Goal: Information Seeking & Learning: Check status

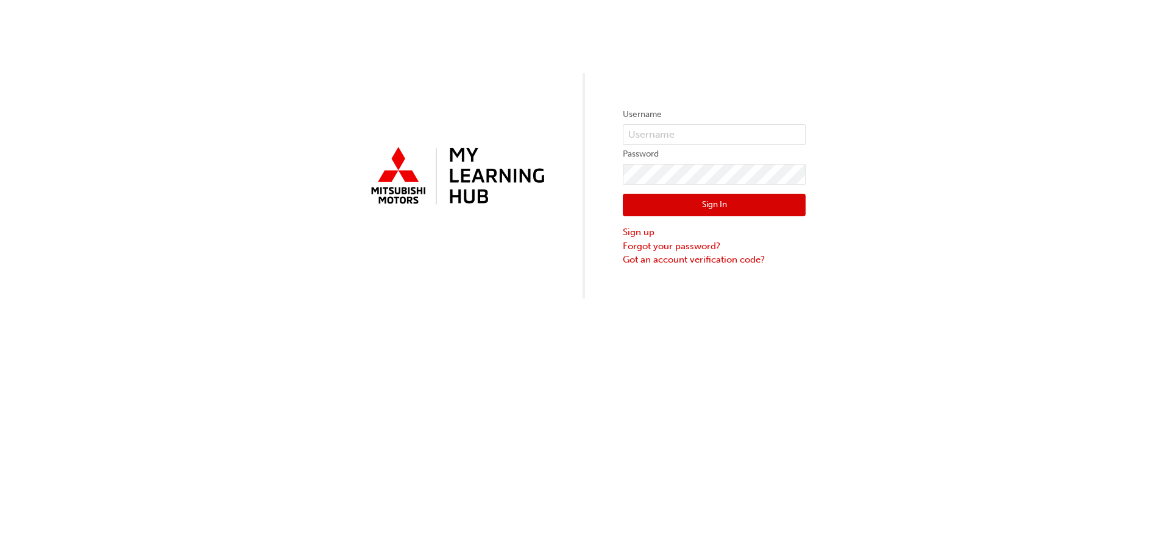
click at [798, 134] on span at bounding box center [799, 135] width 10 height 10
type input "29817"
click at [707, 205] on button "Sign In" at bounding box center [714, 205] width 183 height 23
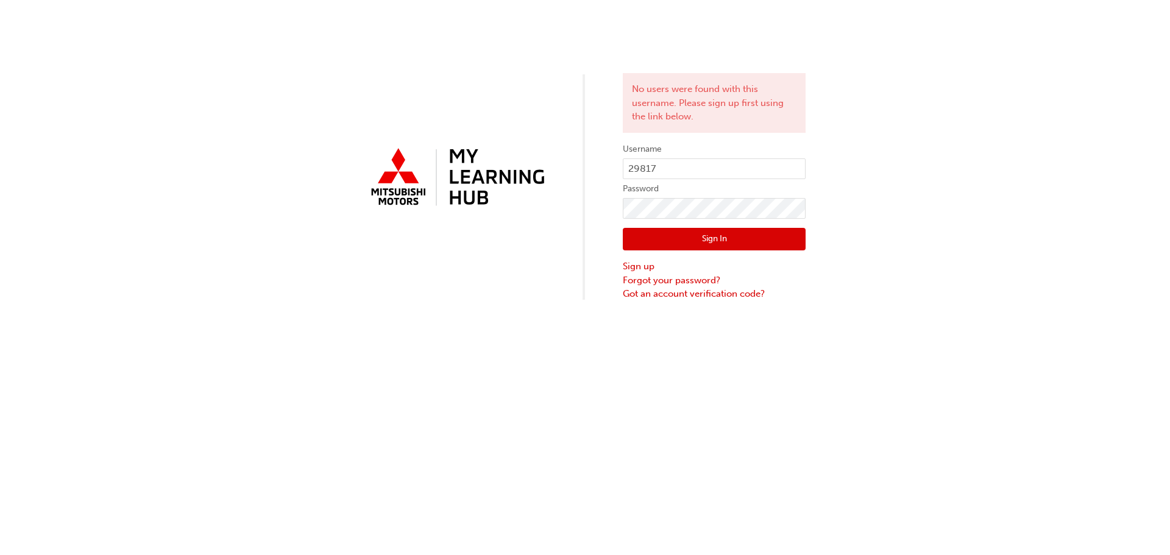
click at [799, 168] on span at bounding box center [799, 169] width 10 height 10
type input "[PERSON_NAME][EMAIL_ADDRESS][PERSON_NAME][DOMAIN_NAME]"
click at [709, 242] on button "Sign In" at bounding box center [714, 239] width 183 height 23
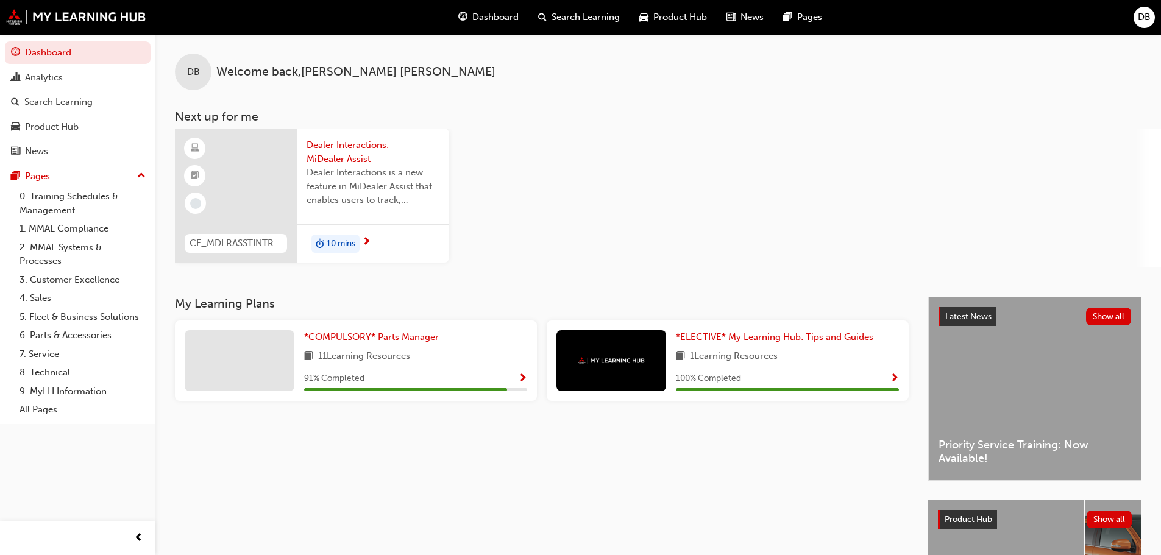
click at [347, 241] on span "10 mins" at bounding box center [341, 244] width 29 height 14
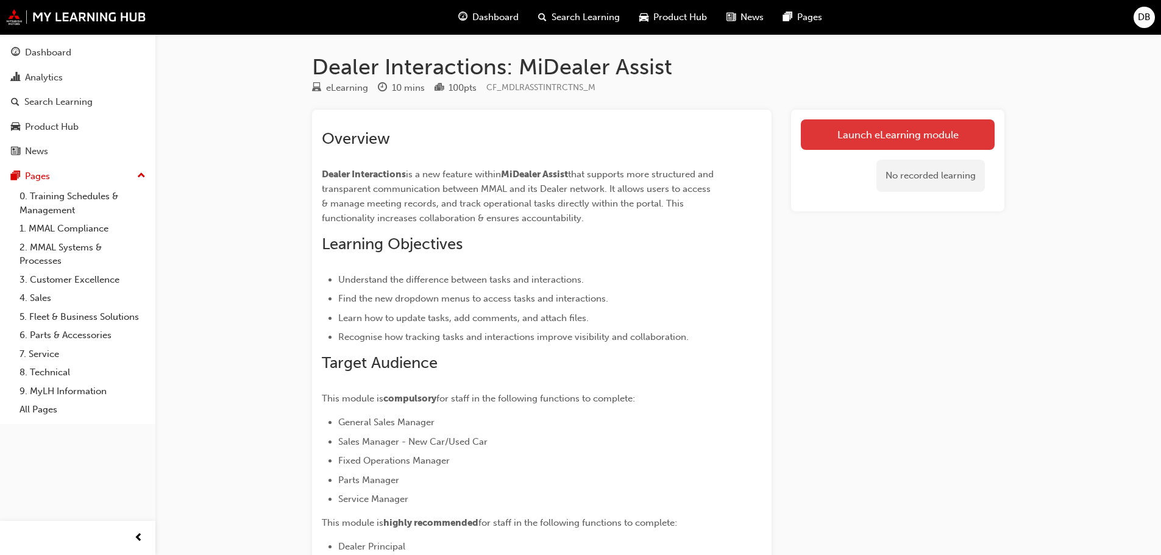
click at [853, 136] on link "Launch eLearning module" at bounding box center [898, 134] width 194 height 30
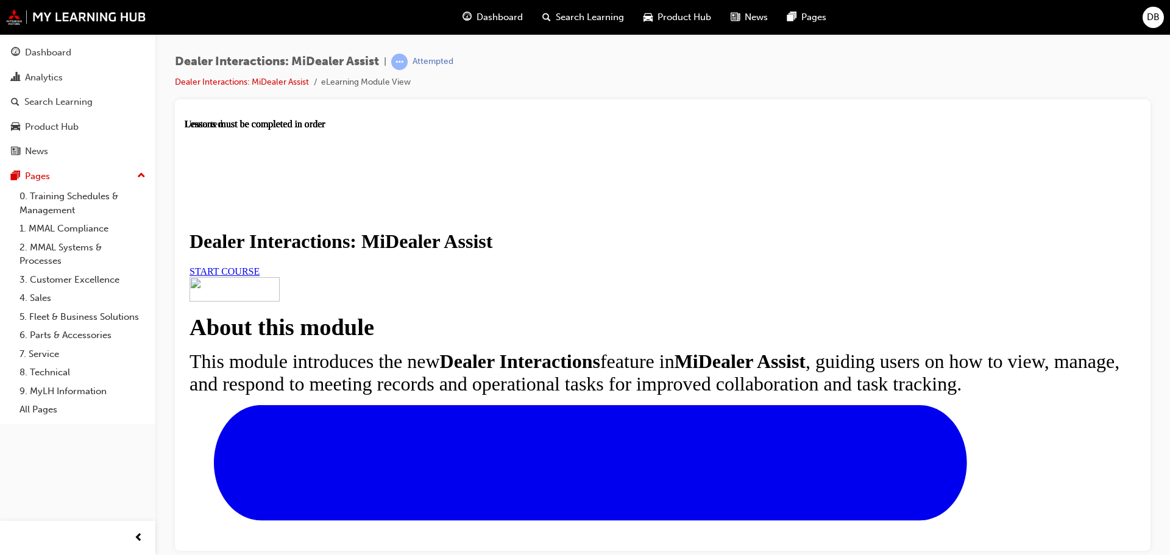
click at [260, 276] on link "START COURSE" at bounding box center [224, 271] width 70 height 10
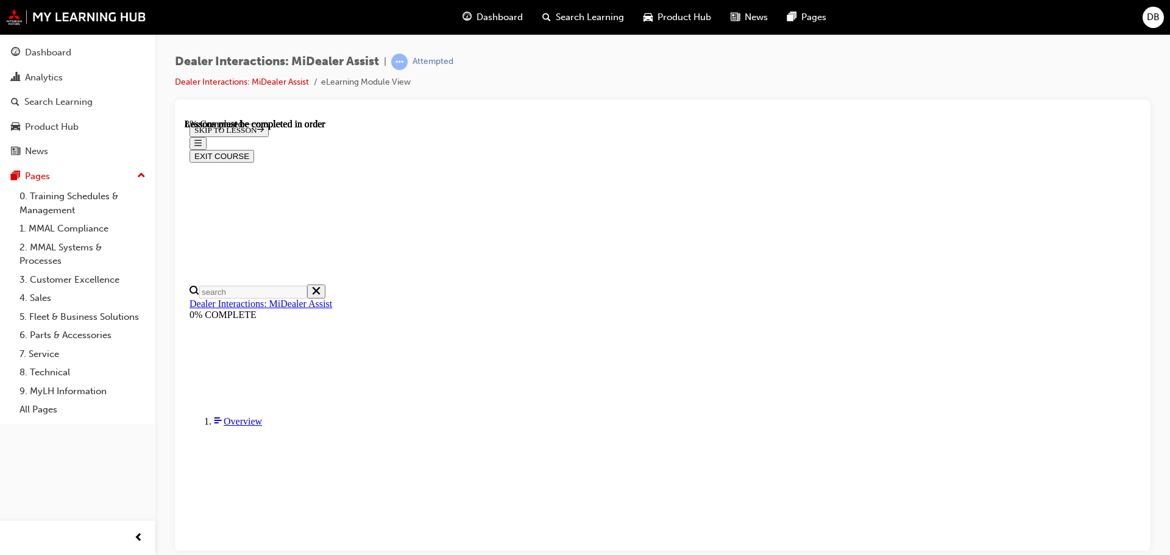
scroll to position [308, 0]
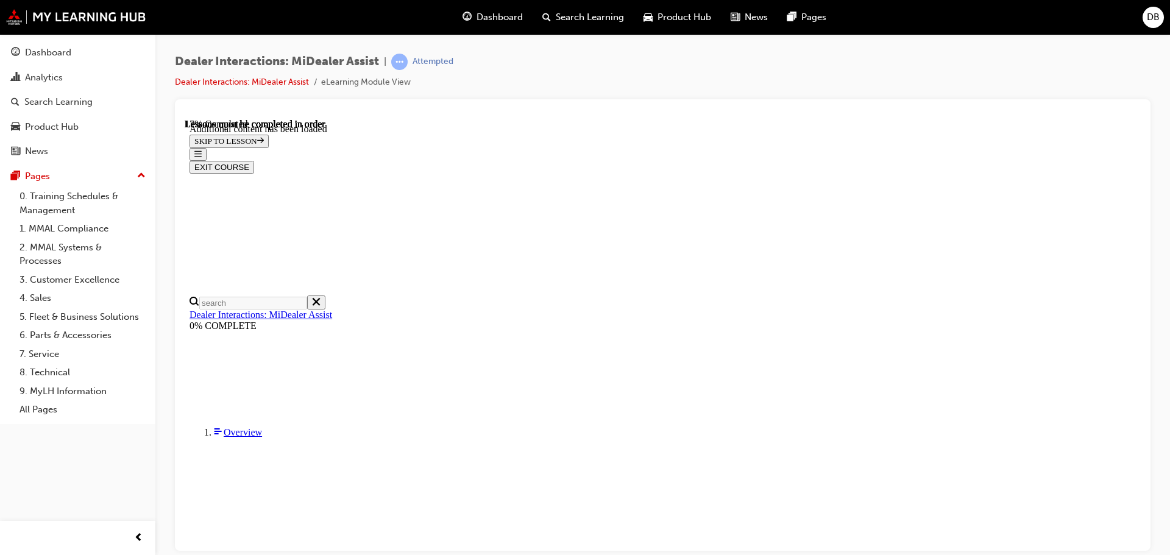
scroll to position [611, 0]
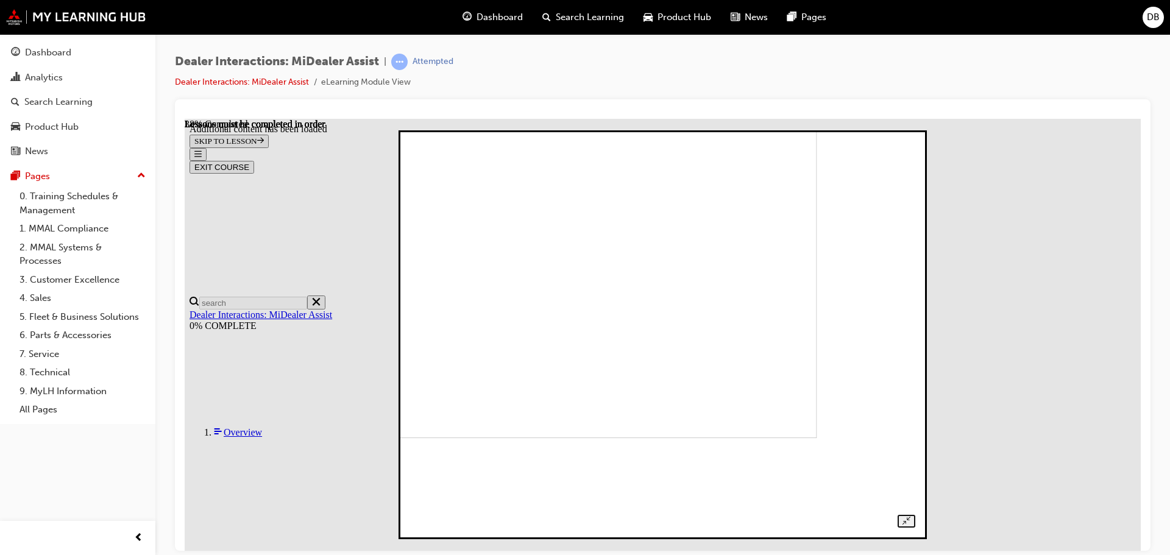
click at [790, 241] on img at bounding box center [572, 246] width 487 height 382
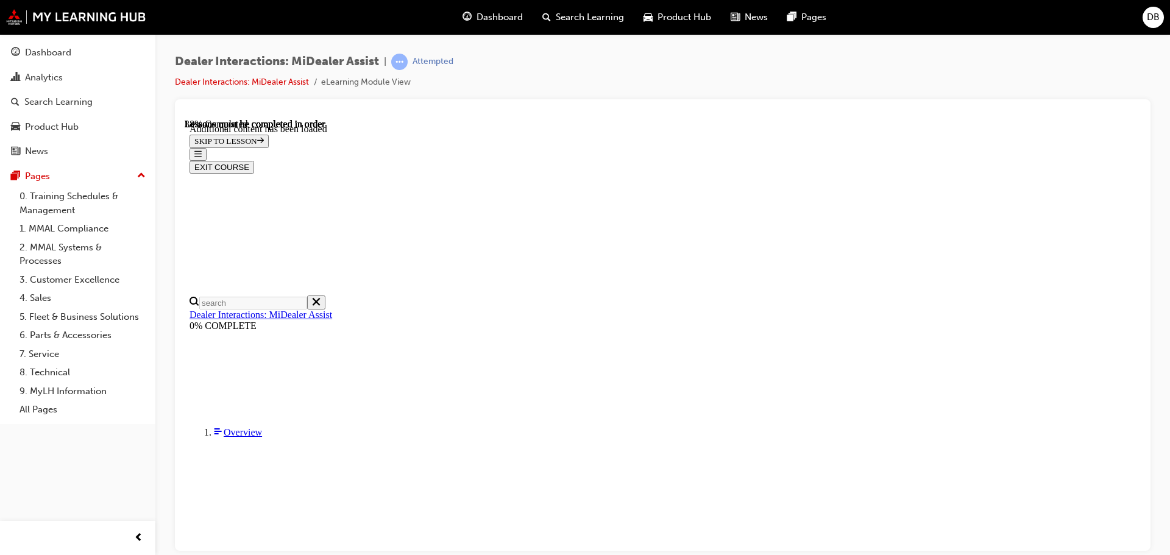
scroll to position [1376, 0]
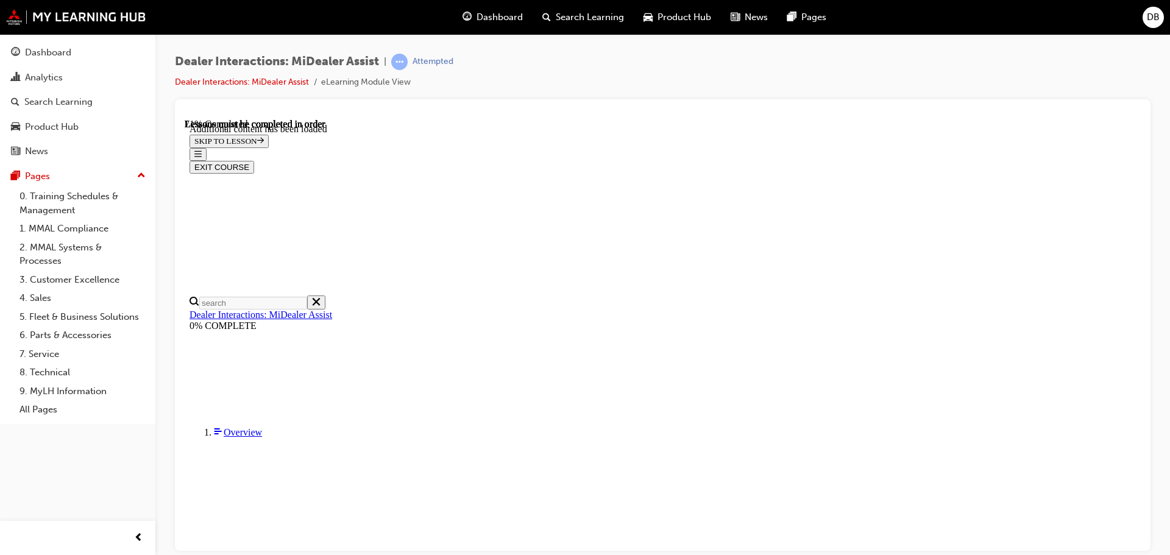
scroll to position [2676, 0]
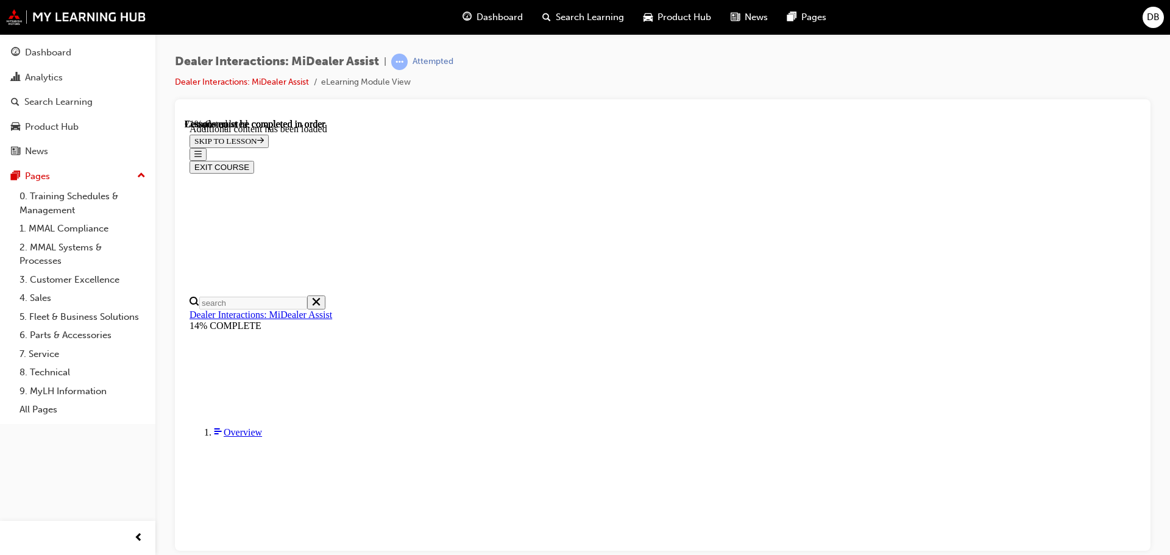
scroll to position [447, 0]
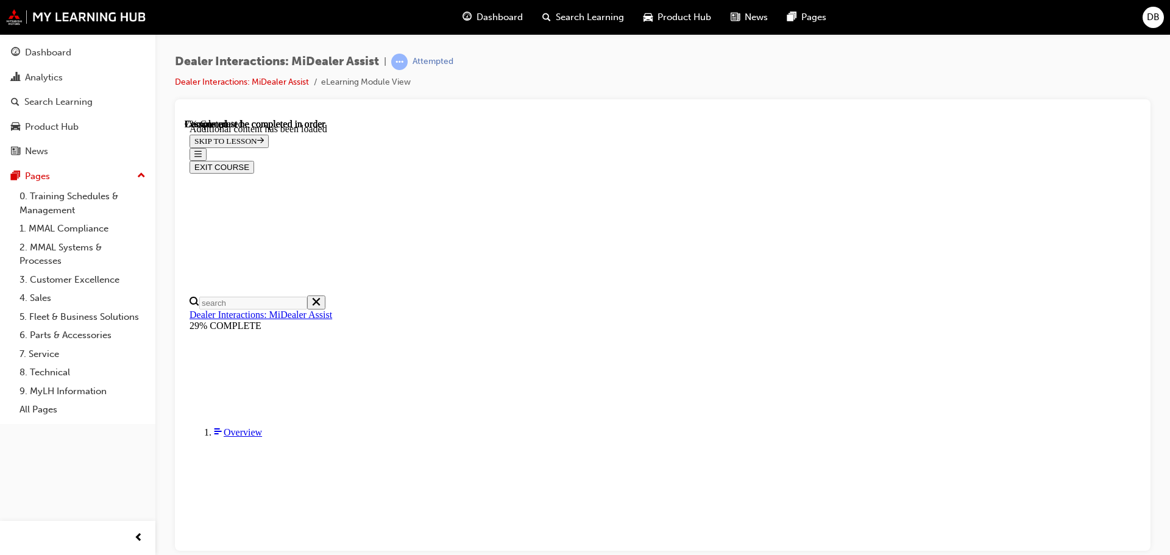
scroll to position [332, 0]
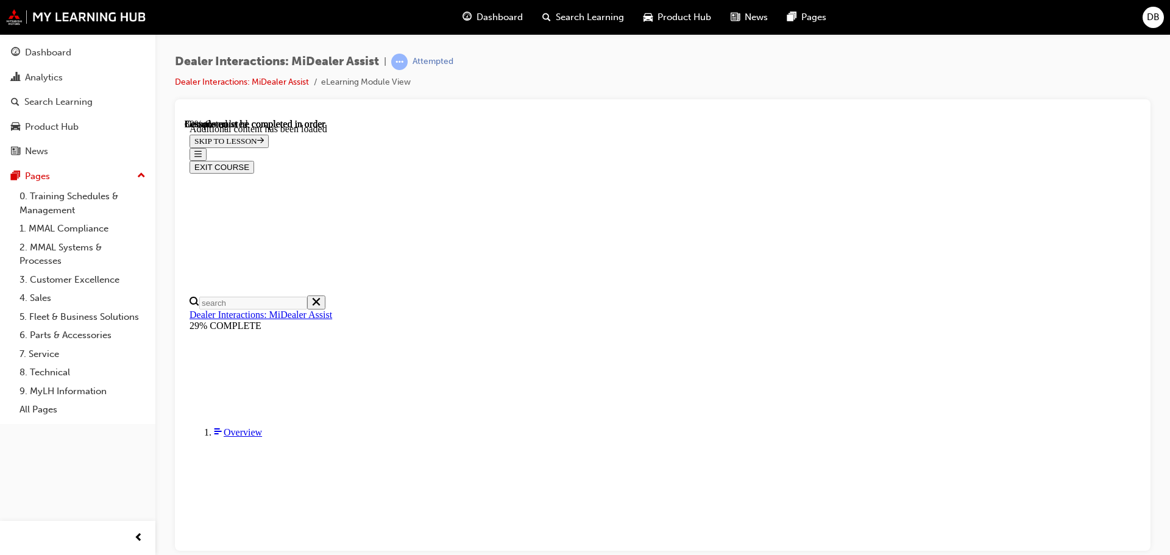
scroll to position [1998, 0]
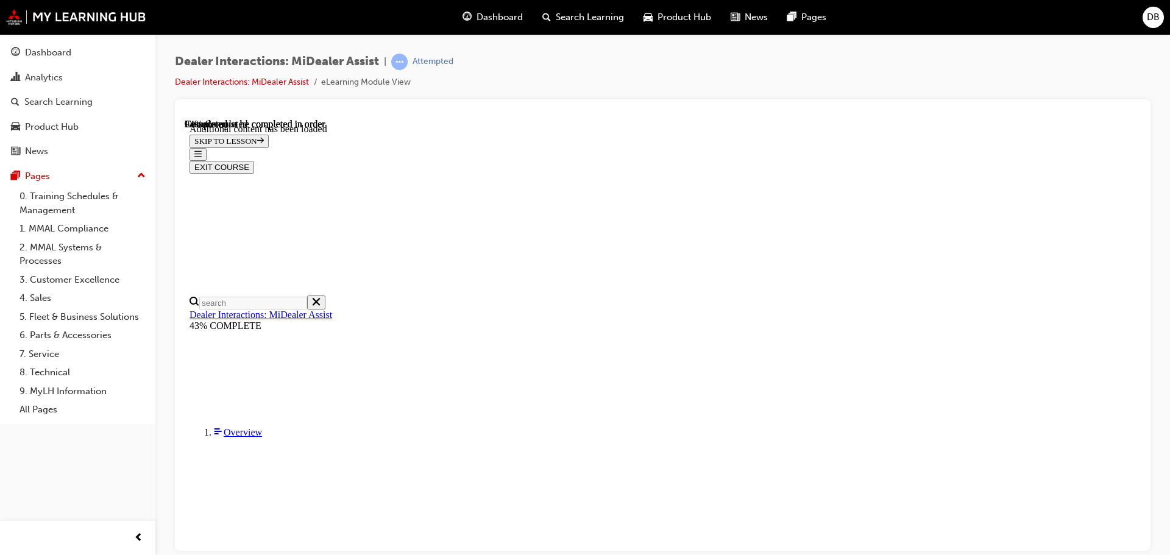
scroll to position [2154, 0]
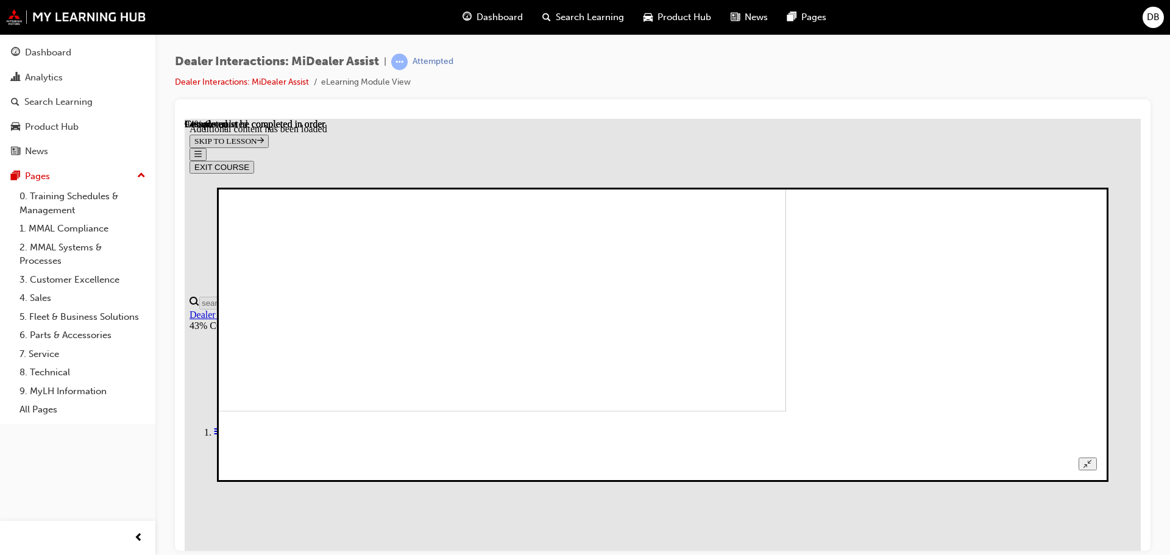
click at [1091, 459] on icon "Unzoom image" at bounding box center [1087, 463] width 8 height 8
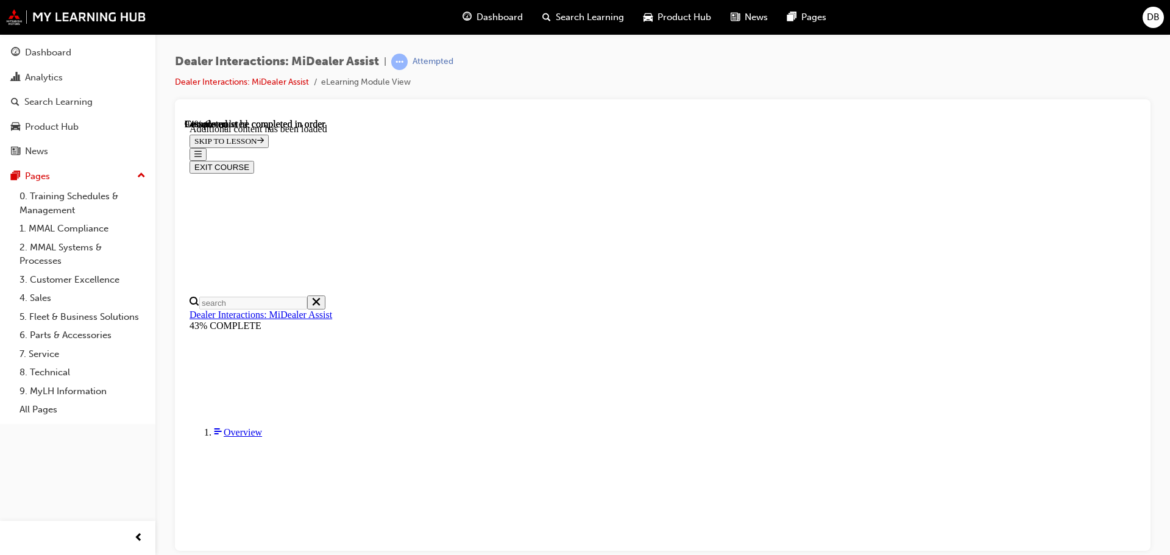
scroll to position [2368, 0]
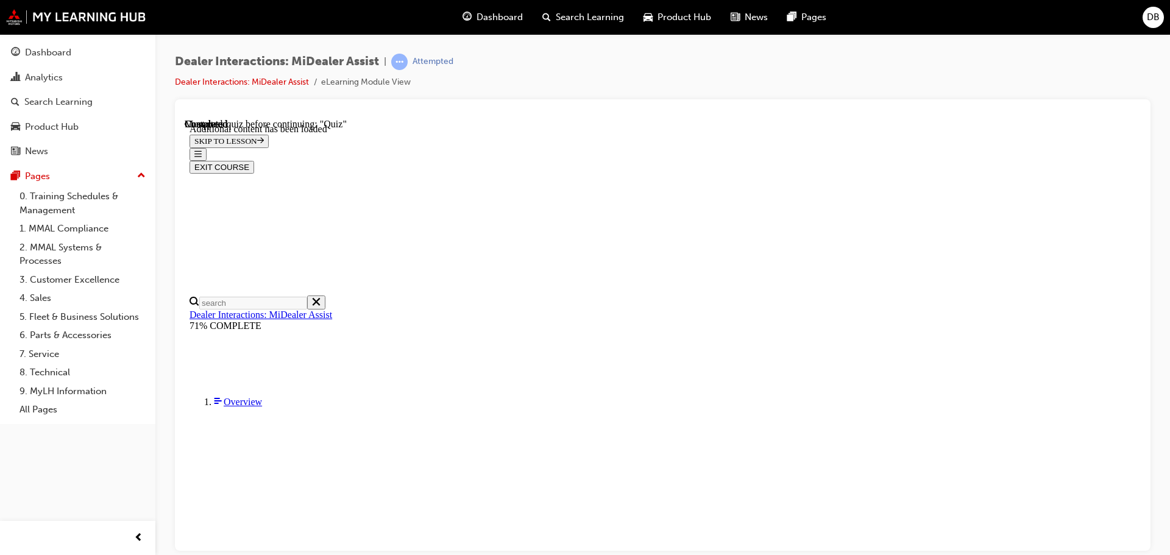
scroll to position [144, 0]
radio input "true"
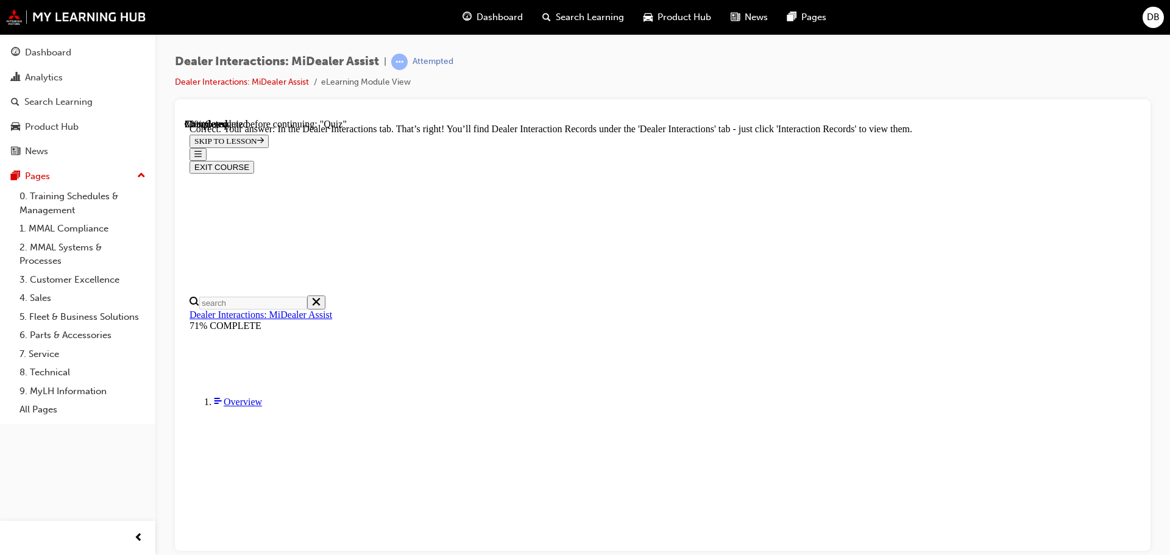
scroll to position [314, 0]
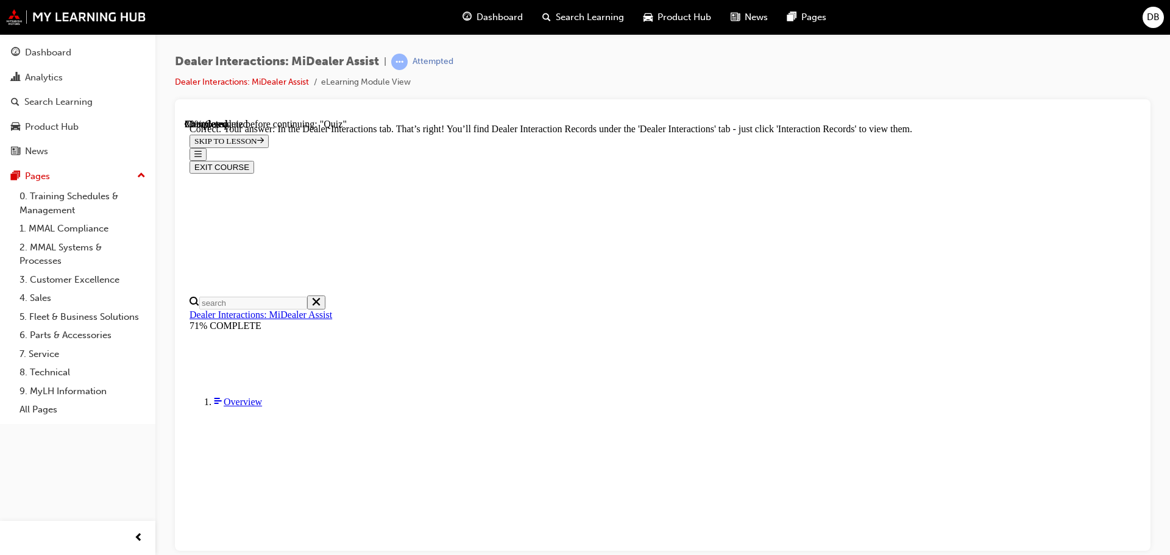
radio input "true"
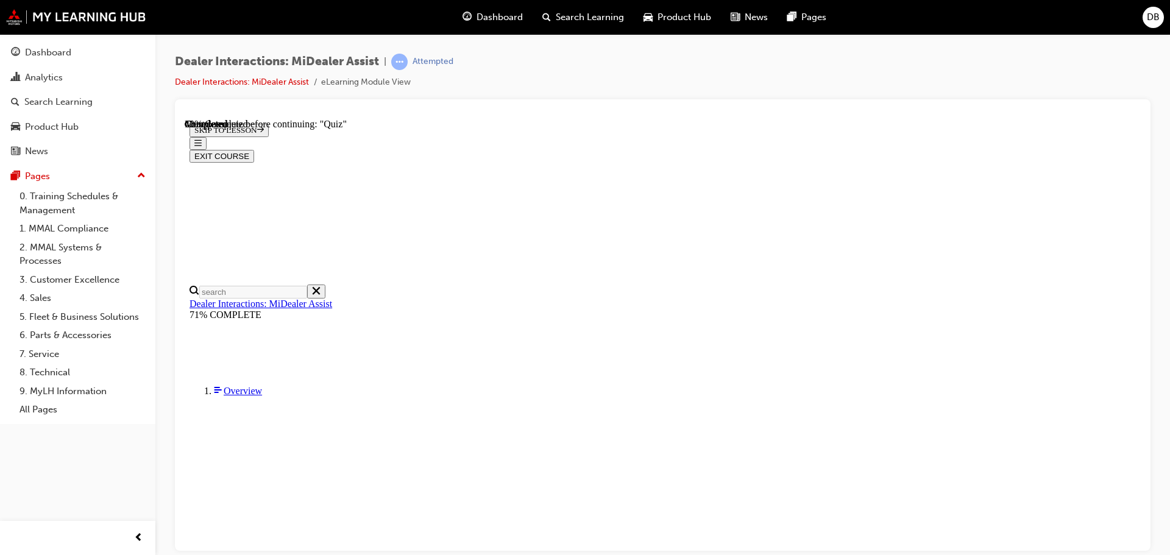
scroll to position [144, 0]
radio input "true"
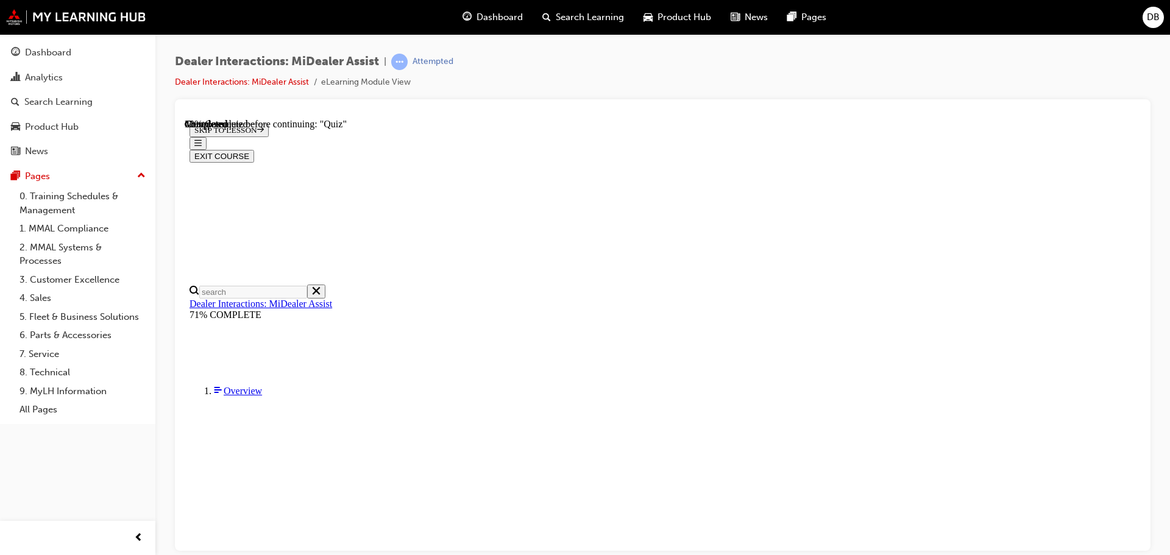
radio input "true"
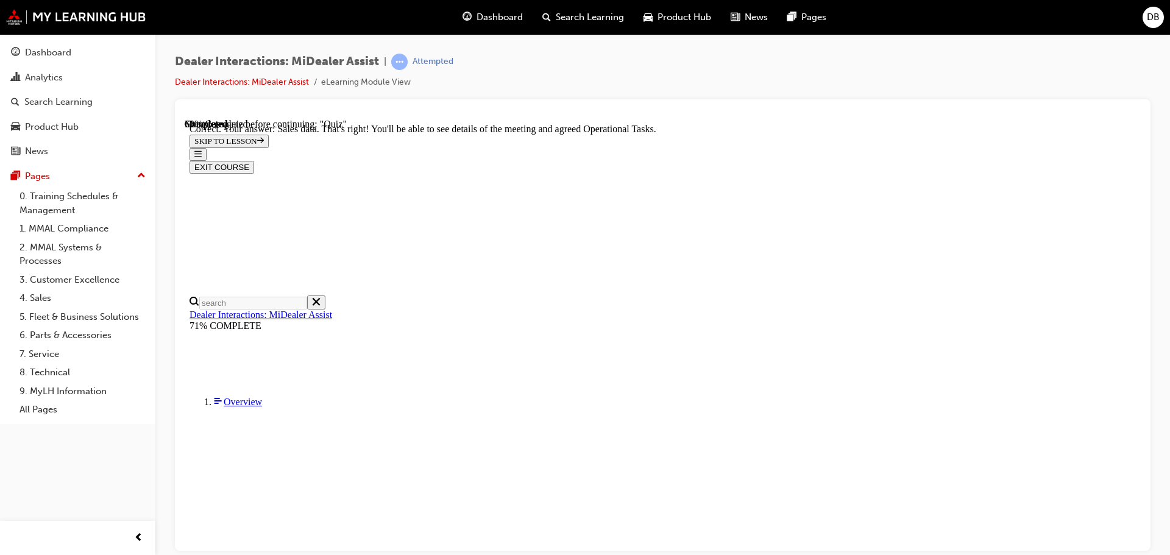
scroll to position [314, 0]
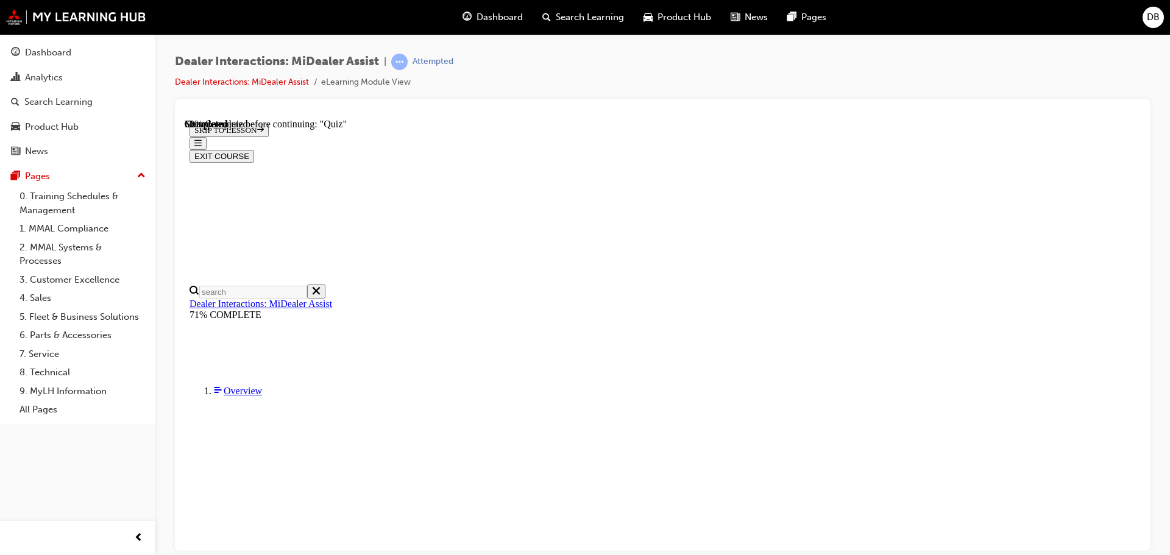
scroll to position [152, 0]
radio input "true"
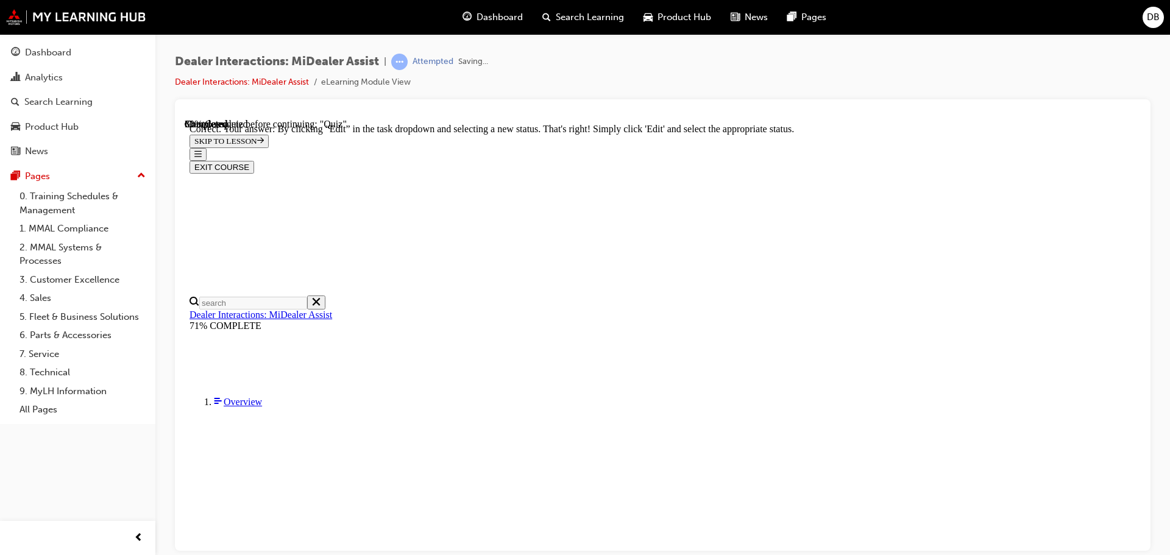
scroll to position [317, 0]
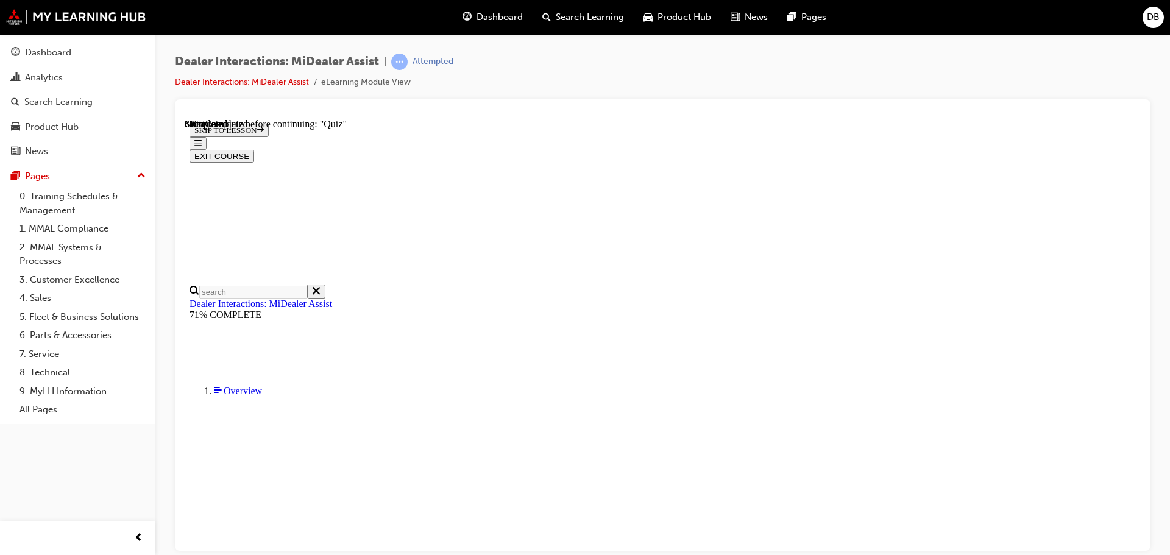
scroll to position [152, 0]
radio input "true"
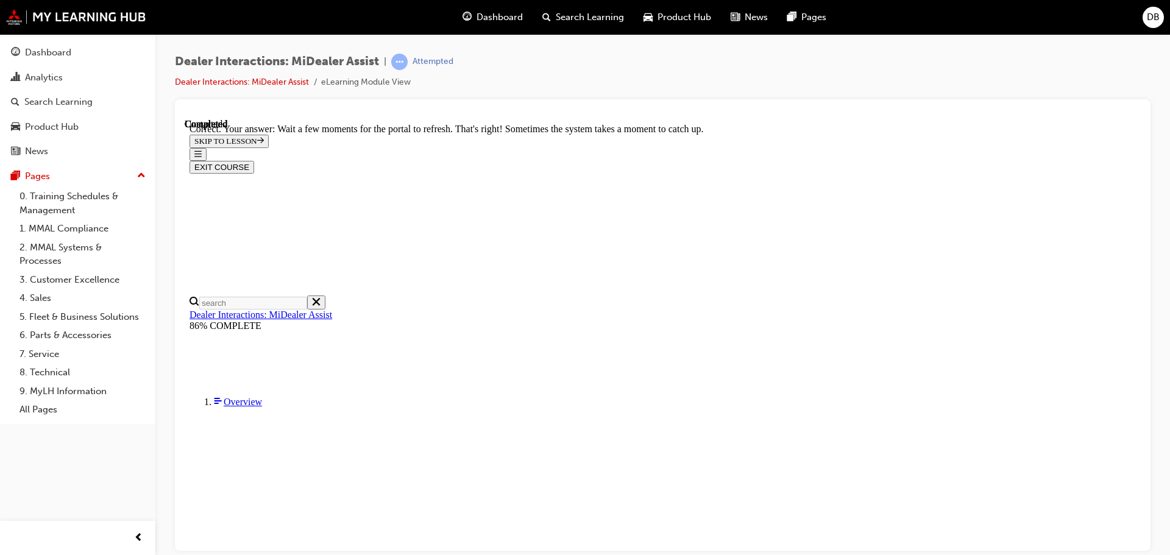
scroll to position [324, 0]
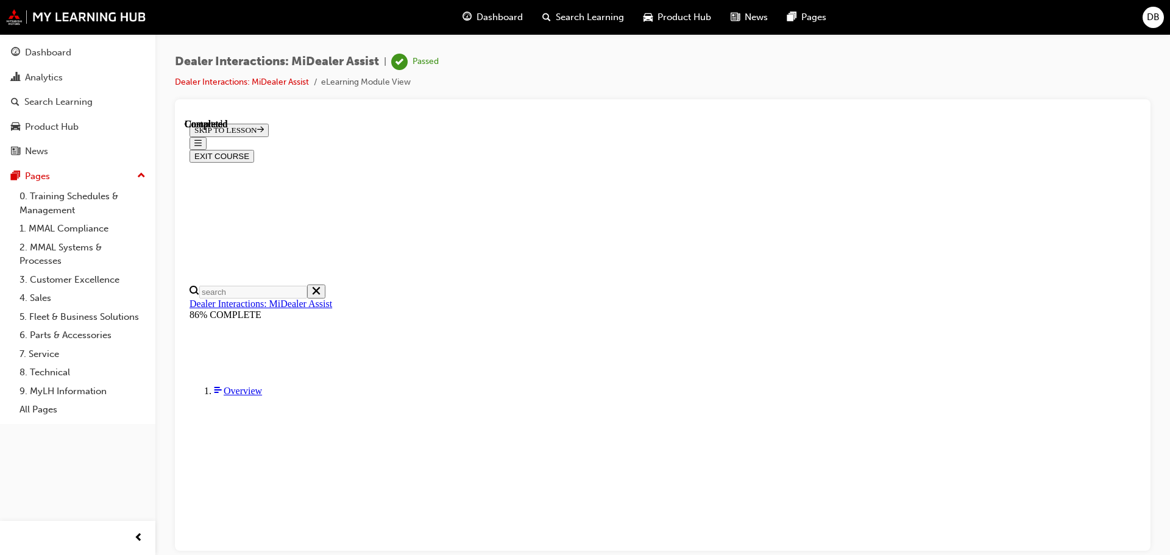
scroll to position [231, 0]
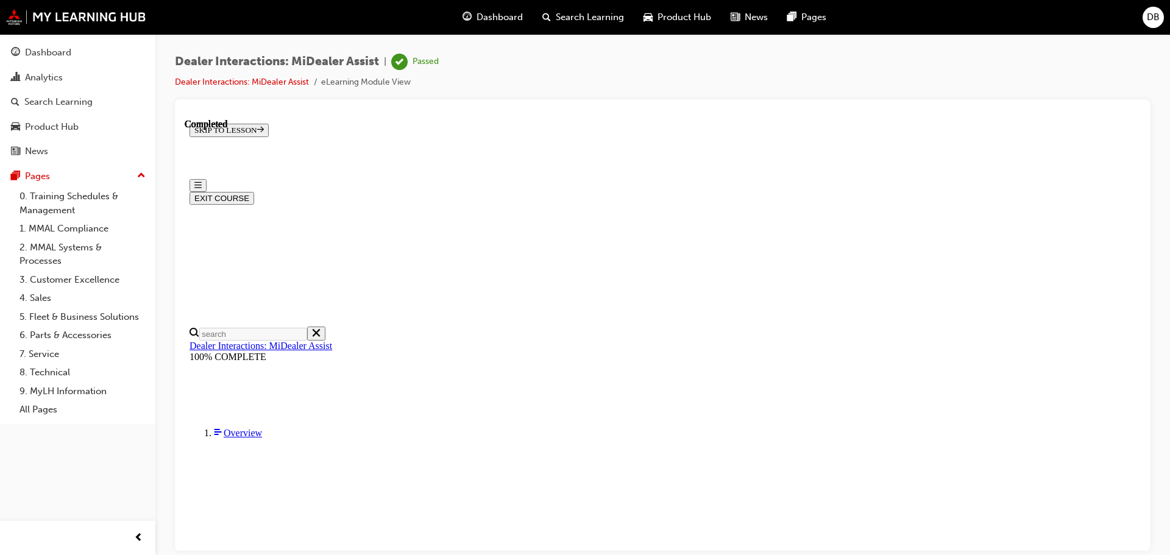
click at [254, 191] on button "EXIT COURSE" at bounding box center [221, 197] width 65 height 13
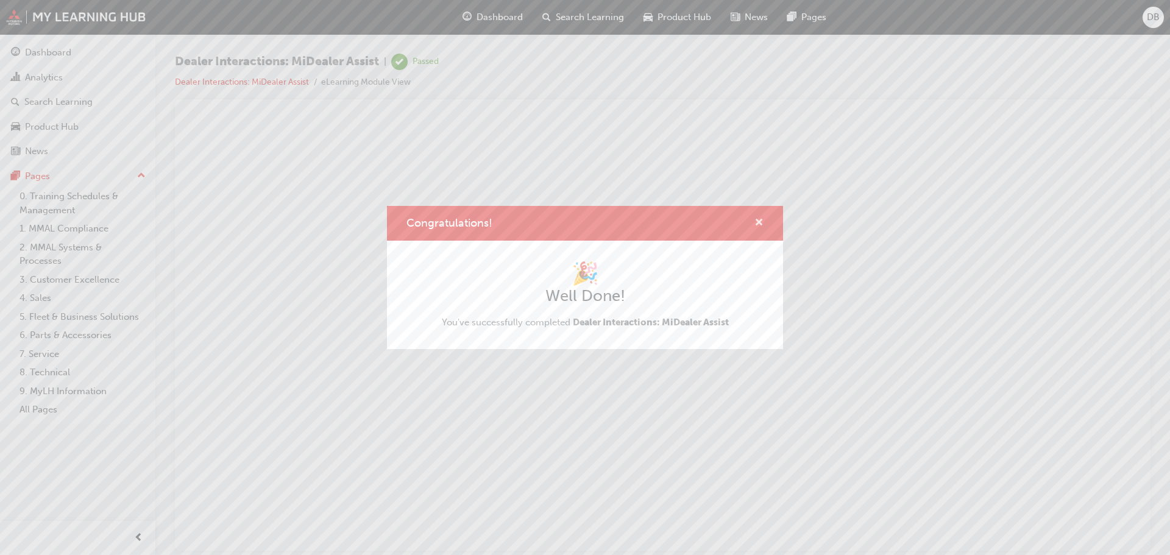
click at [760, 223] on span "cross-icon" at bounding box center [758, 223] width 9 height 11
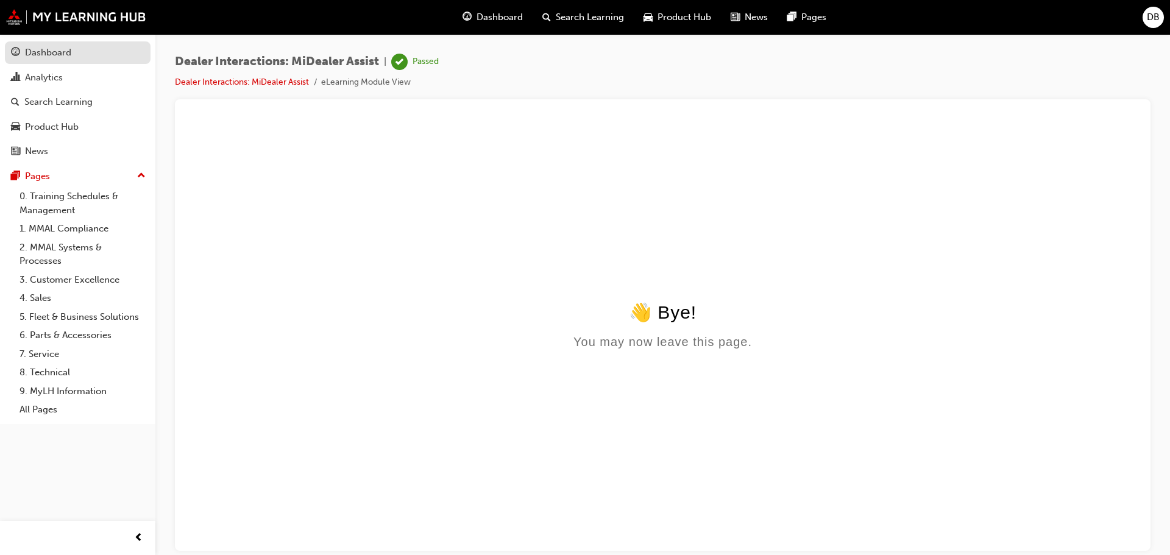
click at [44, 55] on div "Dashboard" at bounding box center [48, 53] width 46 height 14
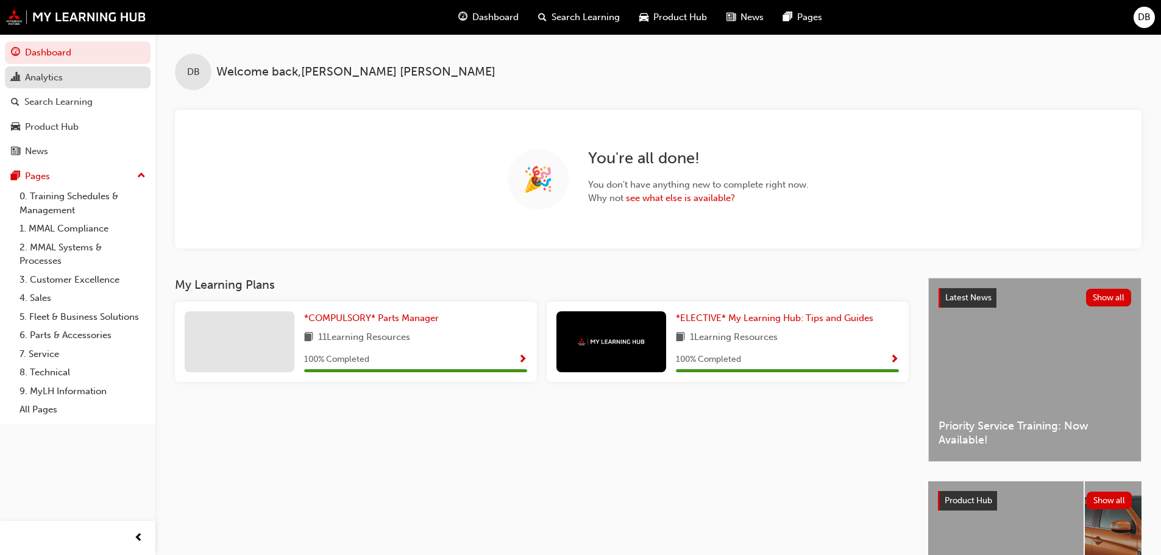
click at [47, 79] on div "Analytics" at bounding box center [44, 78] width 38 height 14
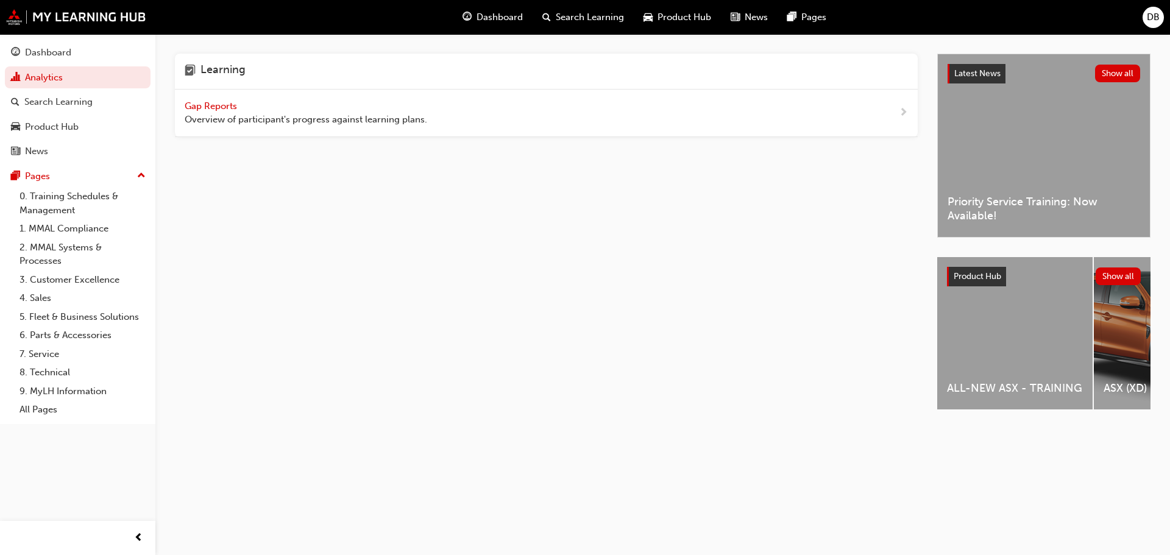
click at [217, 101] on span "Gap Reports" at bounding box center [212, 106] width 55 height 11
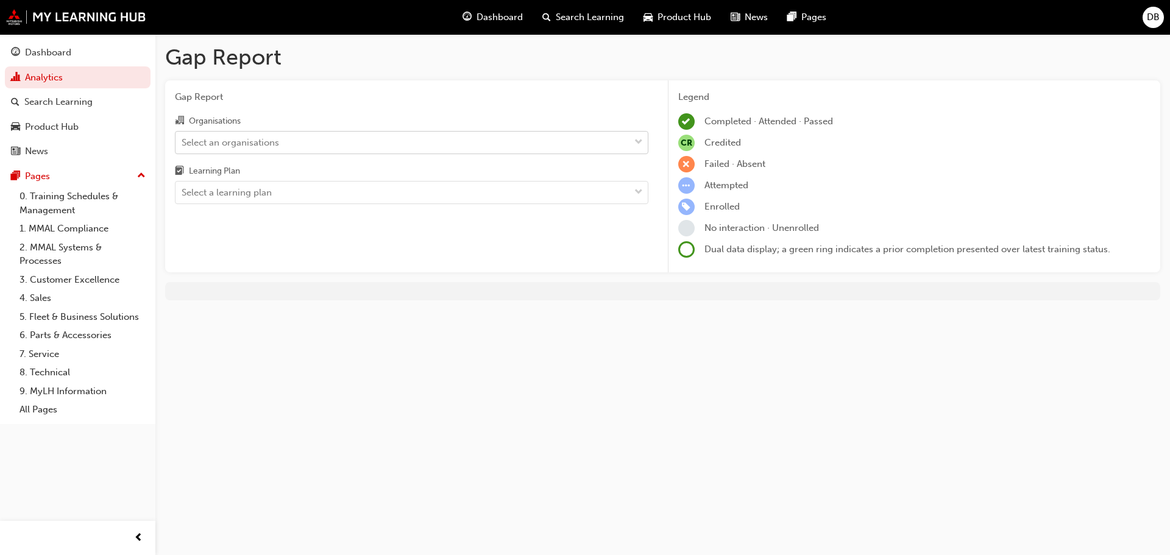
click at [458, 147] on div "Select an organisations" at bounding box center [402, 142] width 454 height 21
click at [183, 147] on input "Organisations Select an organisations" at bounding box center [182, 141] width 1 height 10
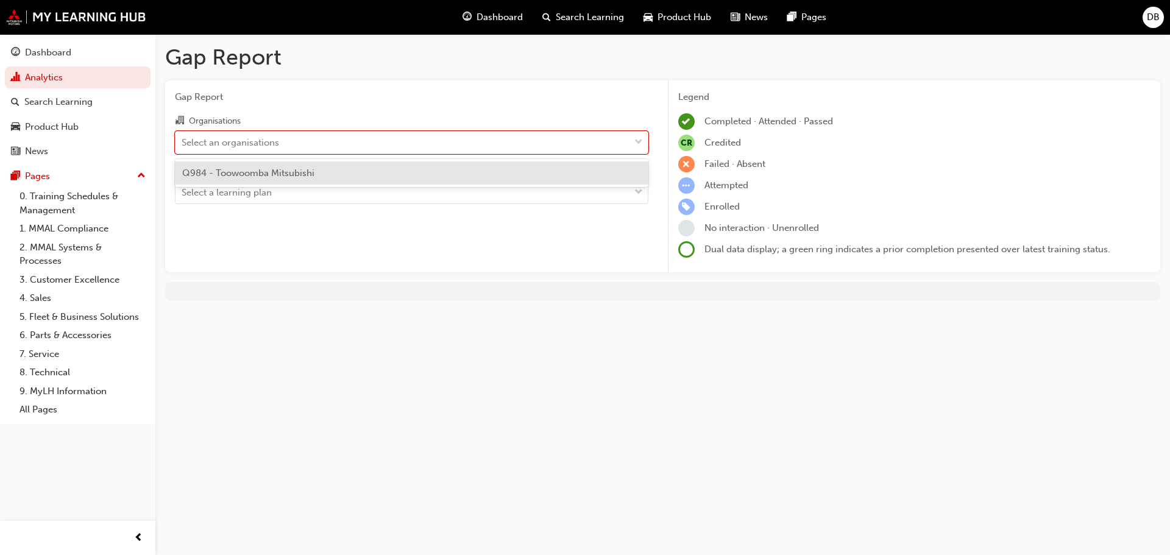
click at [425, 177] on div "Q984 - Toowoomba Mitsubishi" at bounding box center [411, 173] width 473 height 24
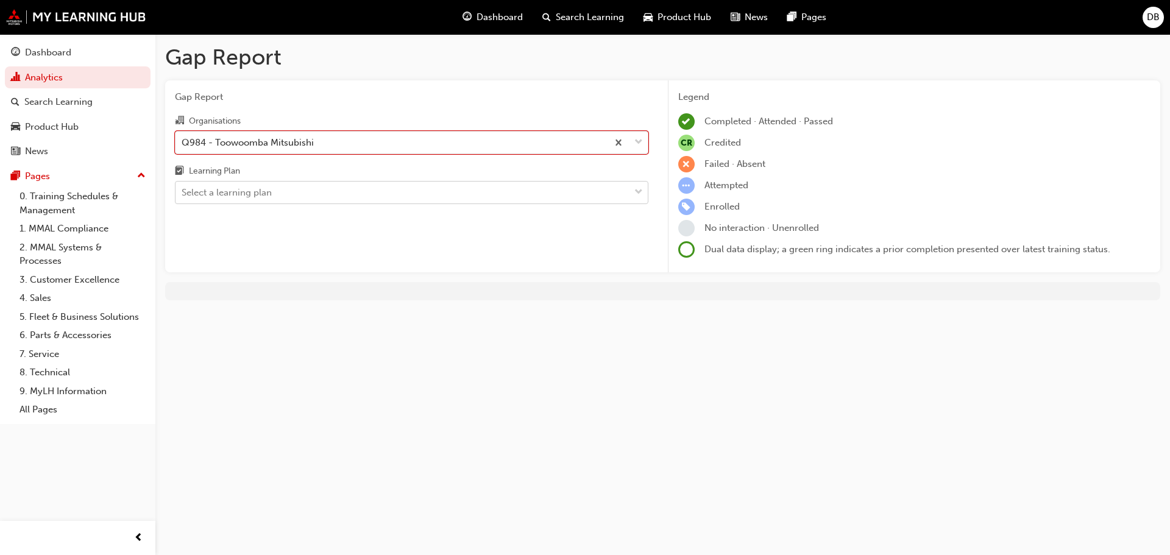
click at [419, 196] on div "Select a learning plan" at bounding box center [402, 192] width 454 height 21
click at [183, 196] on input "Learning Plan Select a learning plan" at bounding box center [182, 192] width 1 height 10
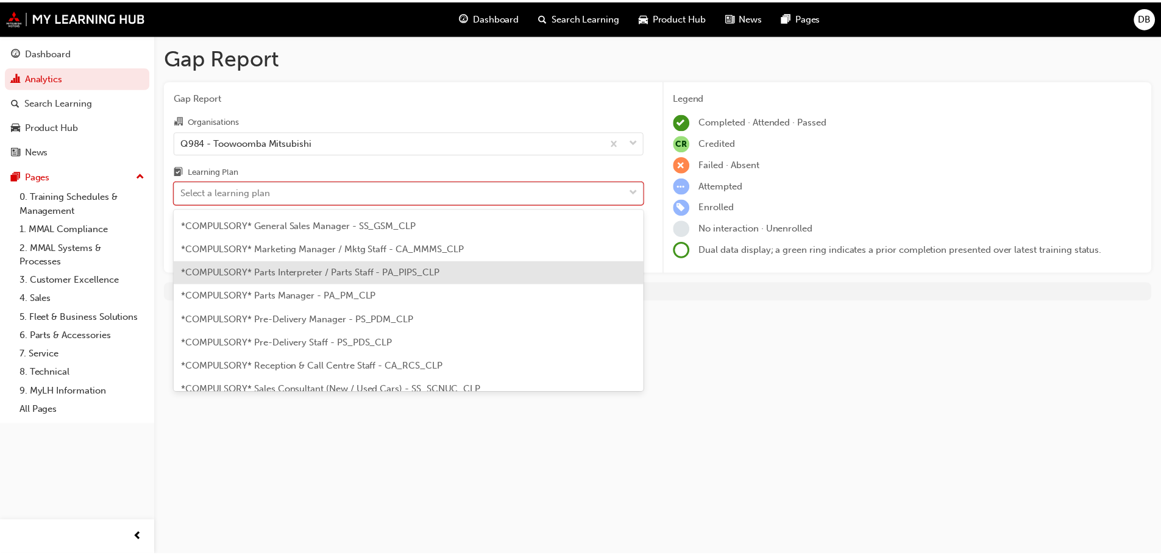
scroll to position [213, 0]
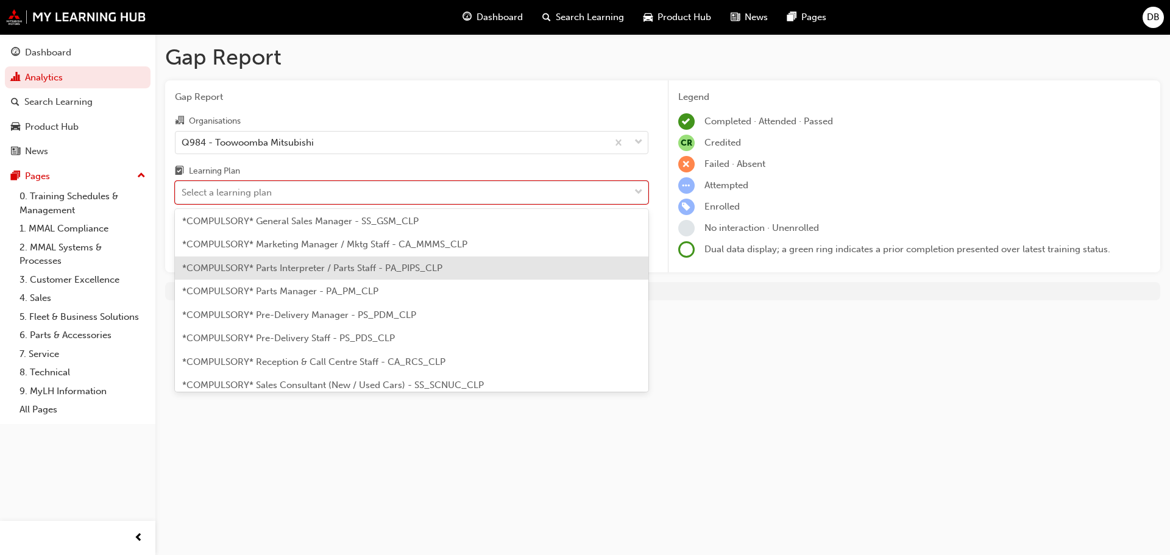
click at [402, 269] on span "*COMPULSORY* Parts Interpreter / Parts Staff - PA_PIPS_CLP" at bounding box center [312, 268] width 260 height 11
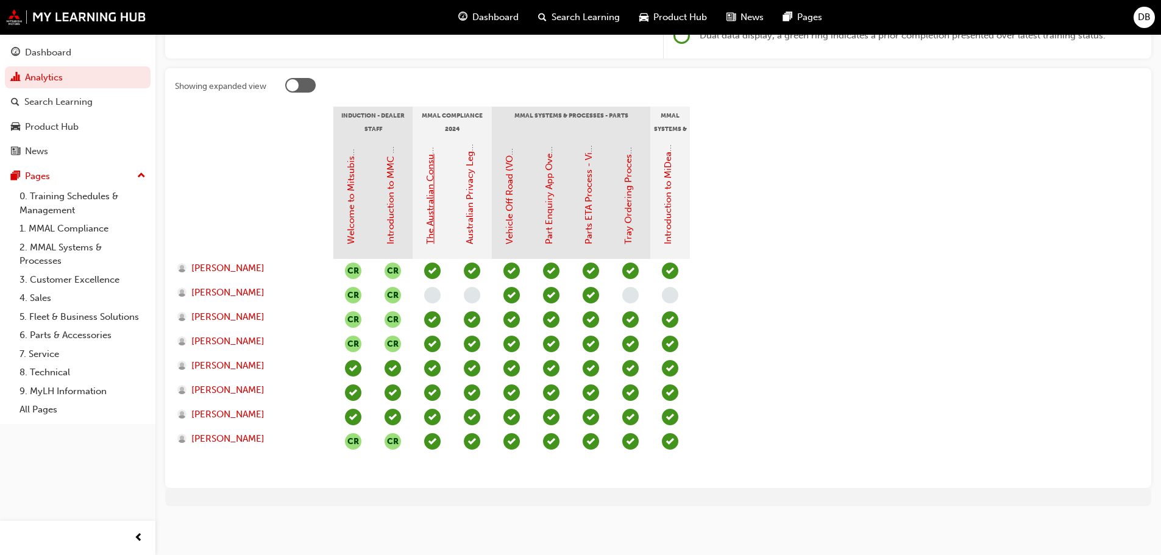
scroll to position [215, 0]
click at [252, 293] on span "[PERSON_NAME]" at bounding box center [227, 292] width 73 height 14
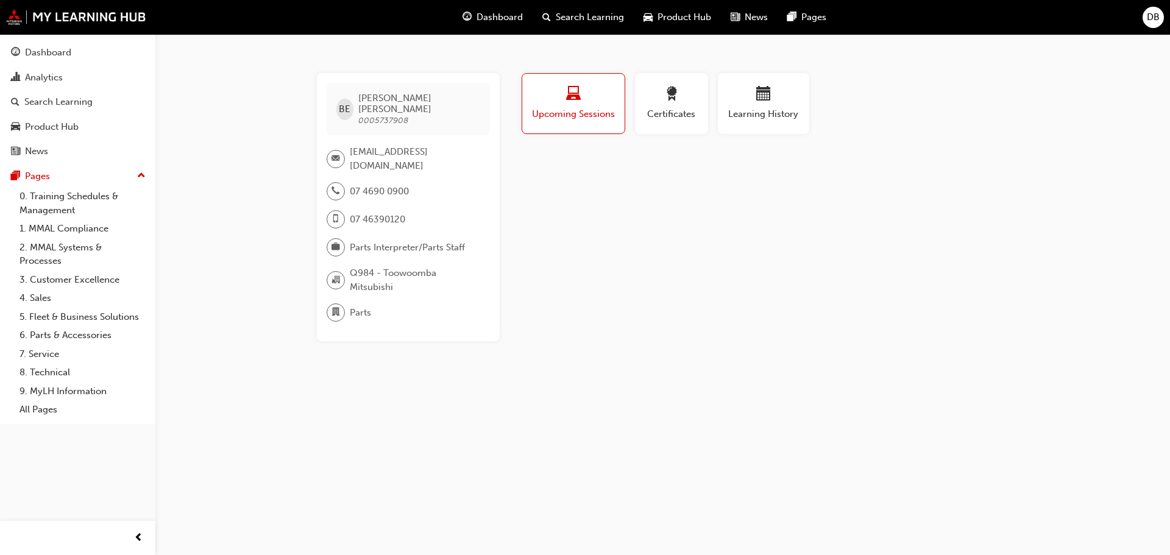
click at [388, 145] on span "[EMAIL_ADDRESS][DOMAIN_NAME]" at bounding box center [415, 158] width 130 height 27
click at [44, 76] on div "Analytics" at bounding box center [44, 78] width 38 height 14
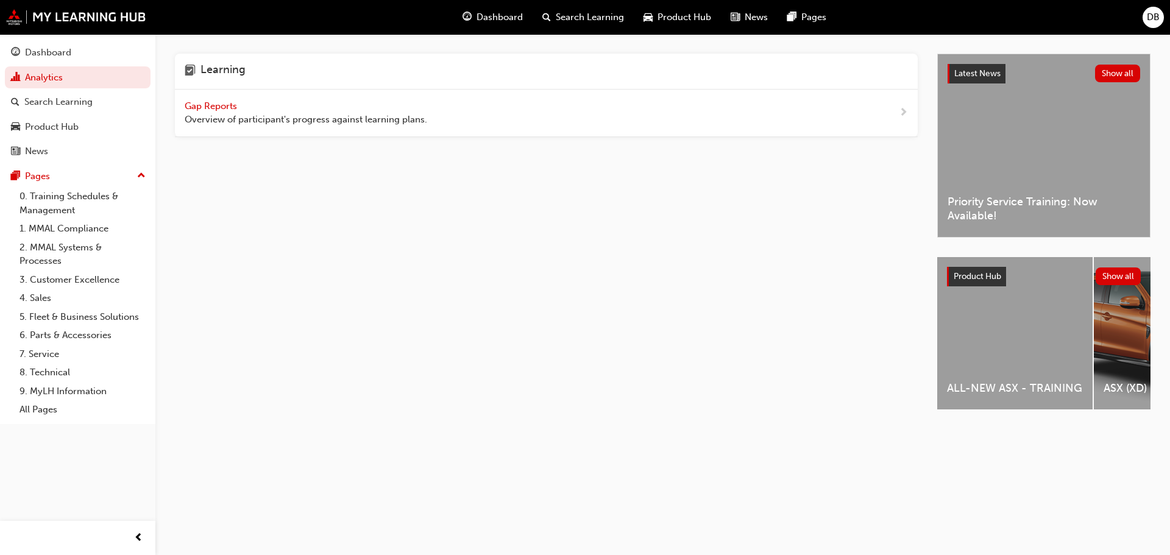
click at [207, 105] on span "Gap Reports" at bounding box center [212, 106] width 55 height 11
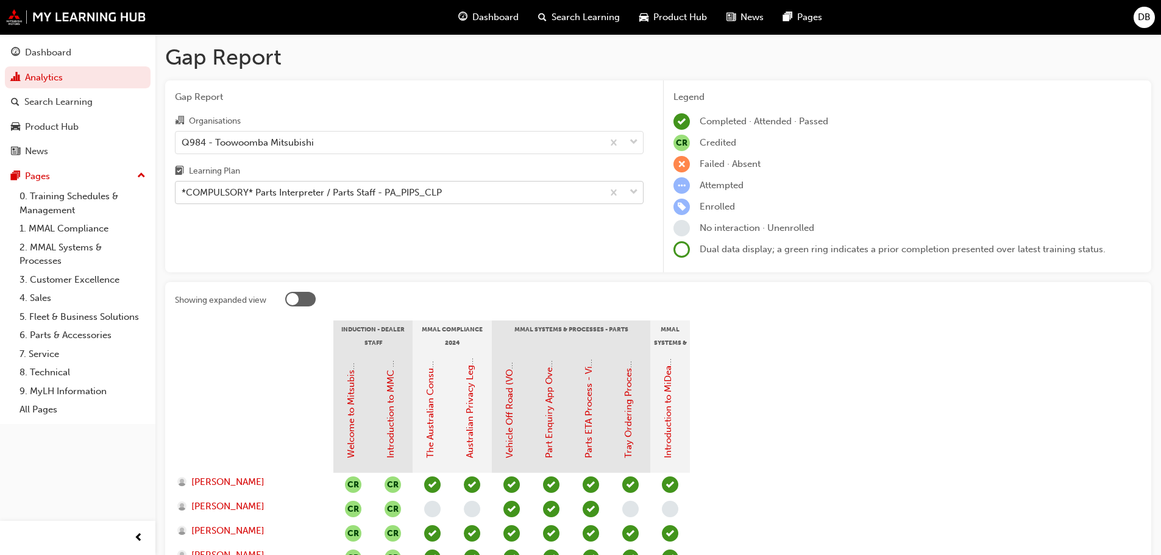
click at [353, 200] on div "*COMPULSORY* Parts Interpreter / Parts Staff - PA_PIPS_CLP" at bounding box center [388, 192] width 427 height 21
click at [183, 197] on input "Learning Plan *COMPULSORY* Parts Interpreter / Parts Staff - PA_PIPS_CLP" at bounding box center [182, 192] width 1 height 10
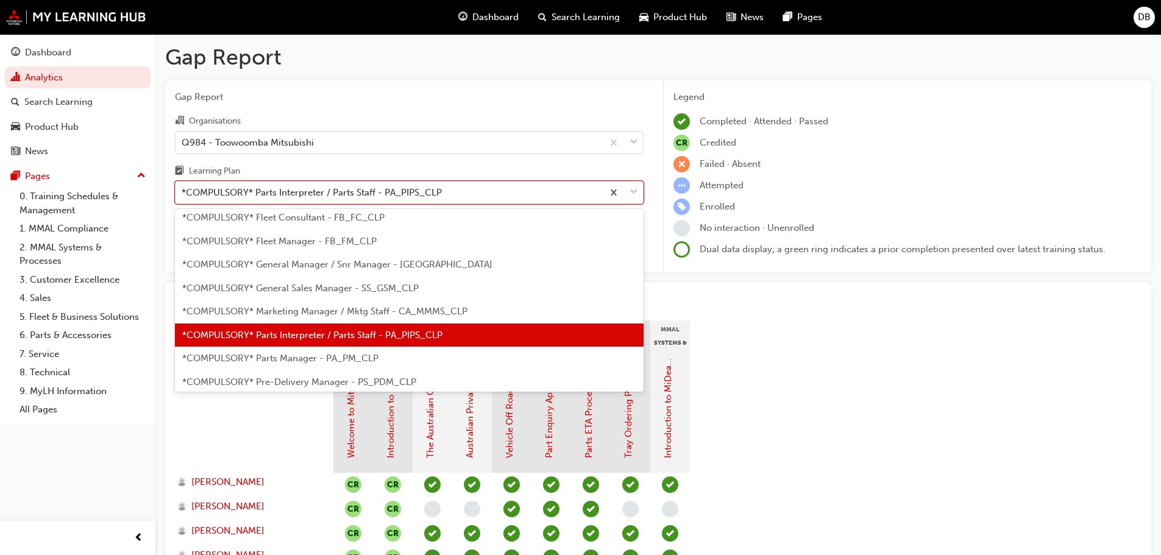
scroll to position [155, 0]
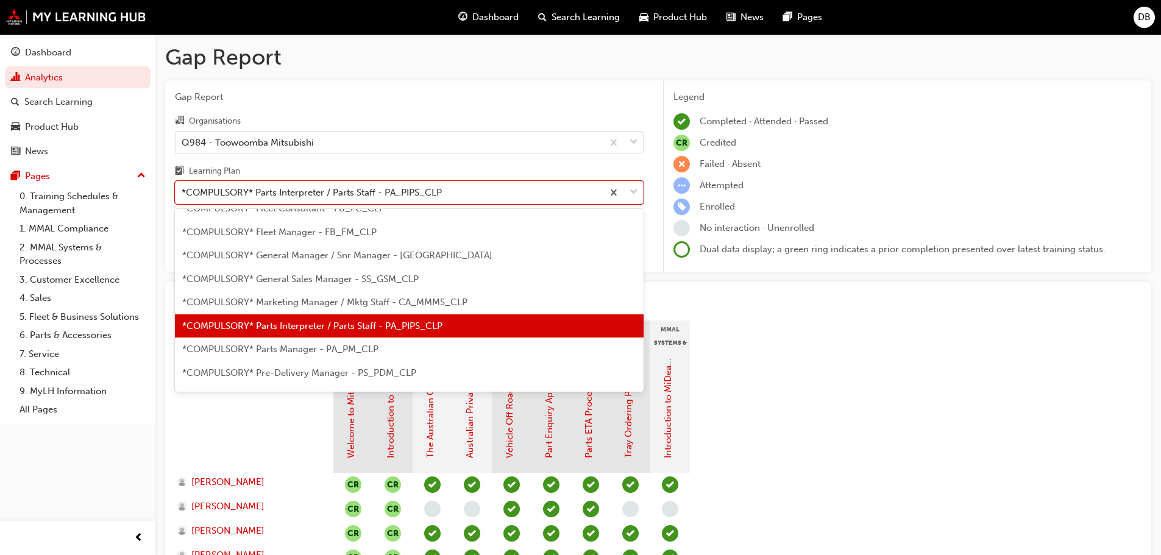
click at [306, 349] on span "*COMPULSORY* Parts Manager - PA_PM_CLP" at bounding box center [280, 349] width 196 height 11
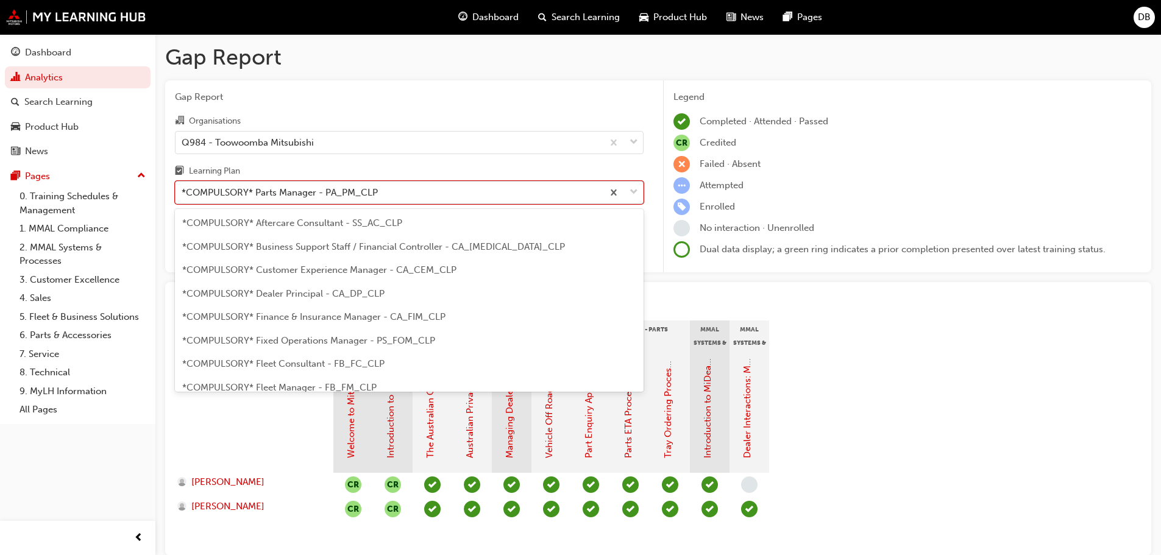
click at [280, 189] on div "*COMPULSORY* Parts Manager - PA_PM_CLP" at bounding box center [280, 193] width 196 height 14
click at [183, 189] on input "Learning Plan option *COMPULSORY* Parts Manager - PA_PM_CLP, selected. option *…" at bounding box center [182, 192] width 1 height 10
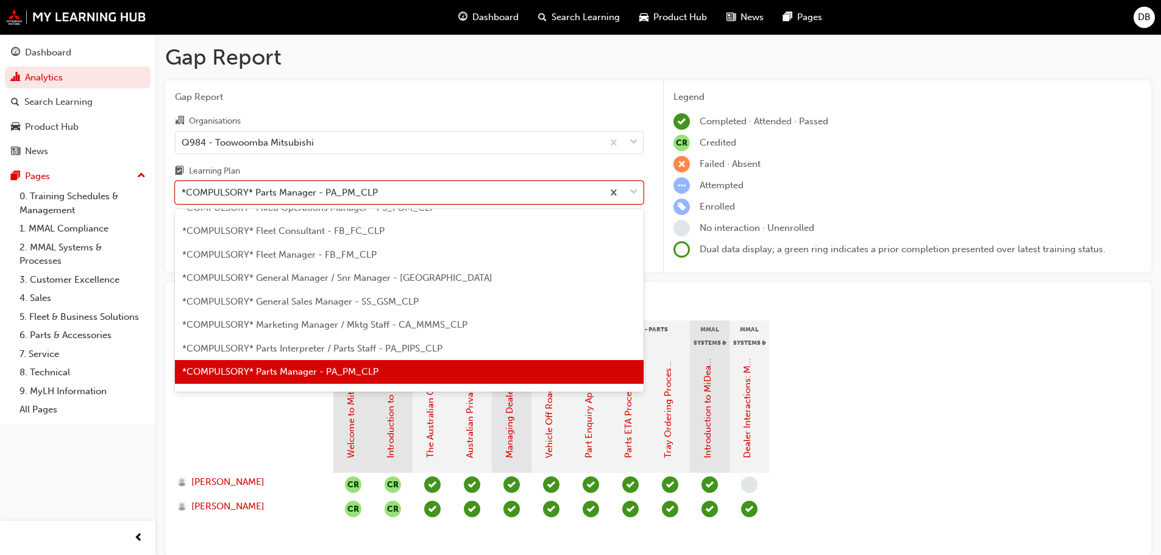
click at [295, 348] on span "*COMPULSORY* Parts Interpreter / Parts Staff - PA_PIPS_CLP" at bounding box center [312, 348] width 260 height 11
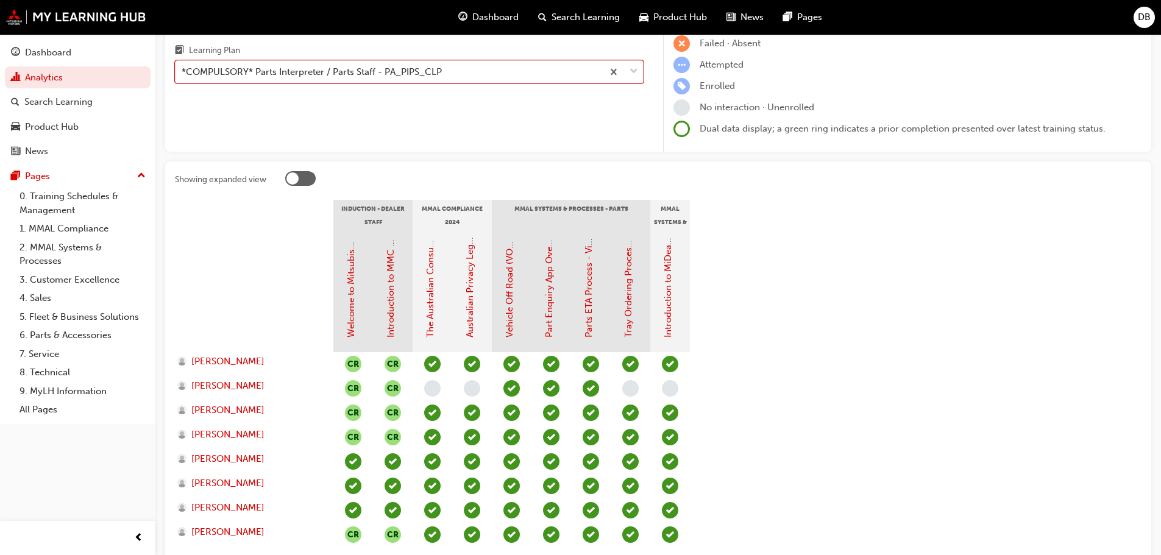
scroll to position [122, 0]
click at [225, 384] on span "[PERSON_NAME]" at bounding box center [227, 385] width 73 height 14
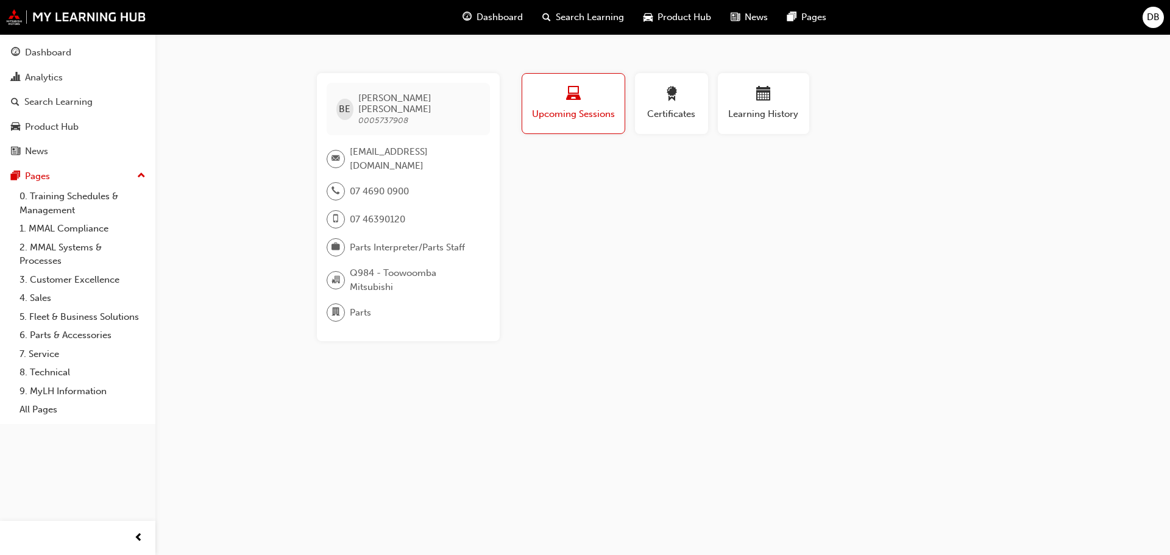
click at [606, 116] on span "Upcoming Sessions" at bounding box center [573, 114] width 84 height 14
click at [746, 119] on span "Learning History" at bounding box center [763, 114] width 73 height 14
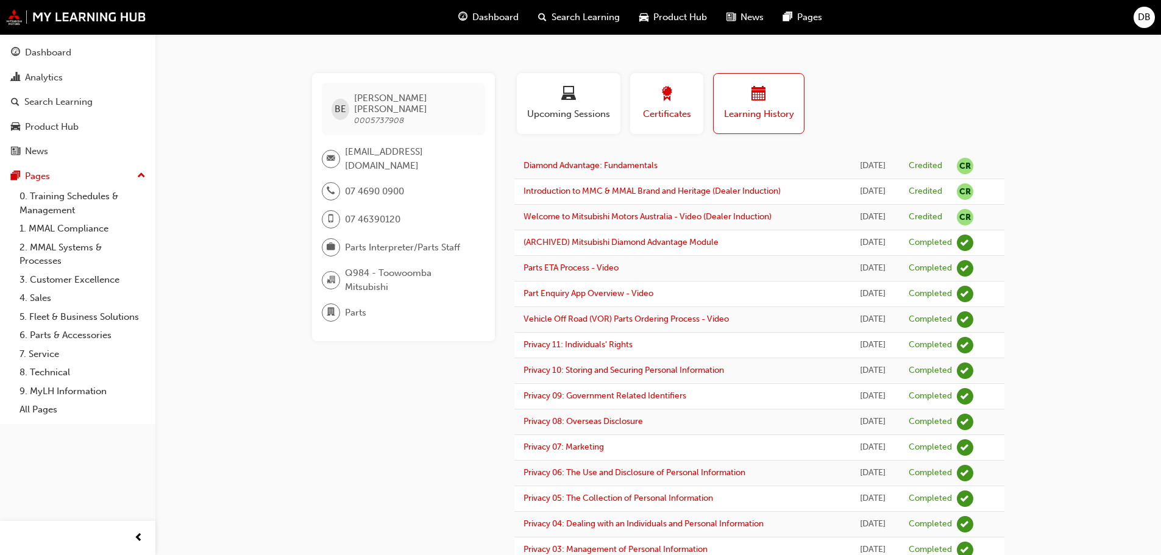
click at [675, 104] on div "button" at bounding box center [666, 96] width 55 height 19
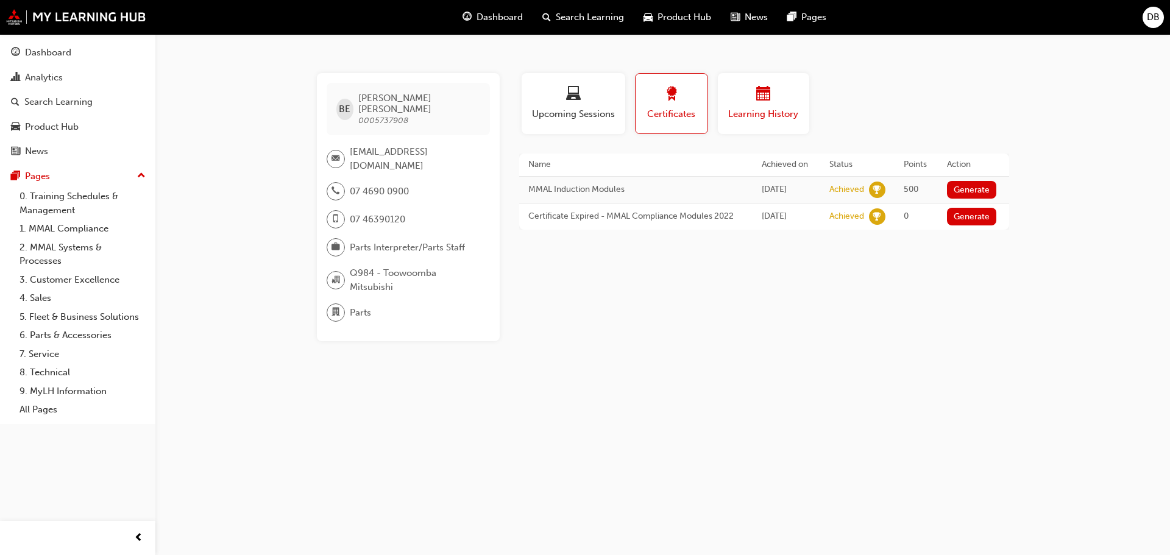
click at [754, 100] on div "button" at bounding box center [763, 96] width 73 height 19
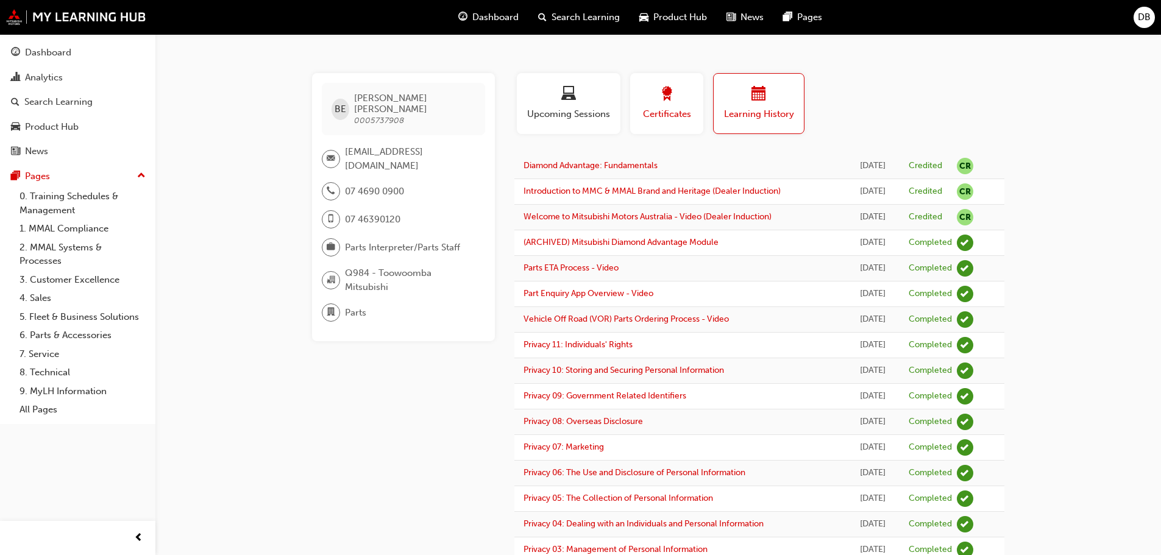
click at [655, 99] on div "button" at bounding box center [666, 96] width 55 height 19
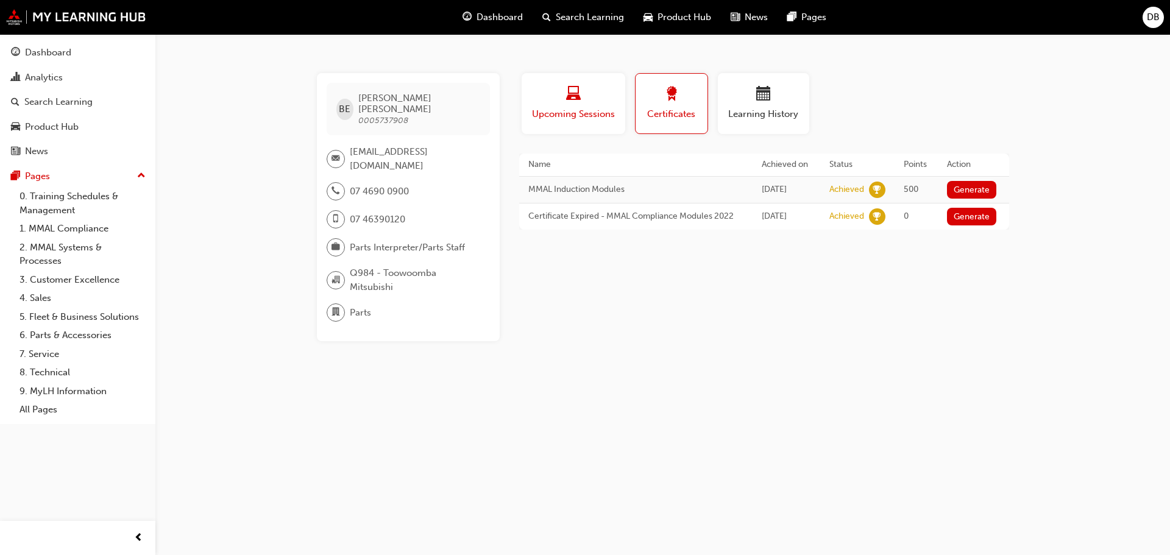
click at [584, 107] on div "Upcoming Sessions" at bounding box center [573, 104] width 85 height 35
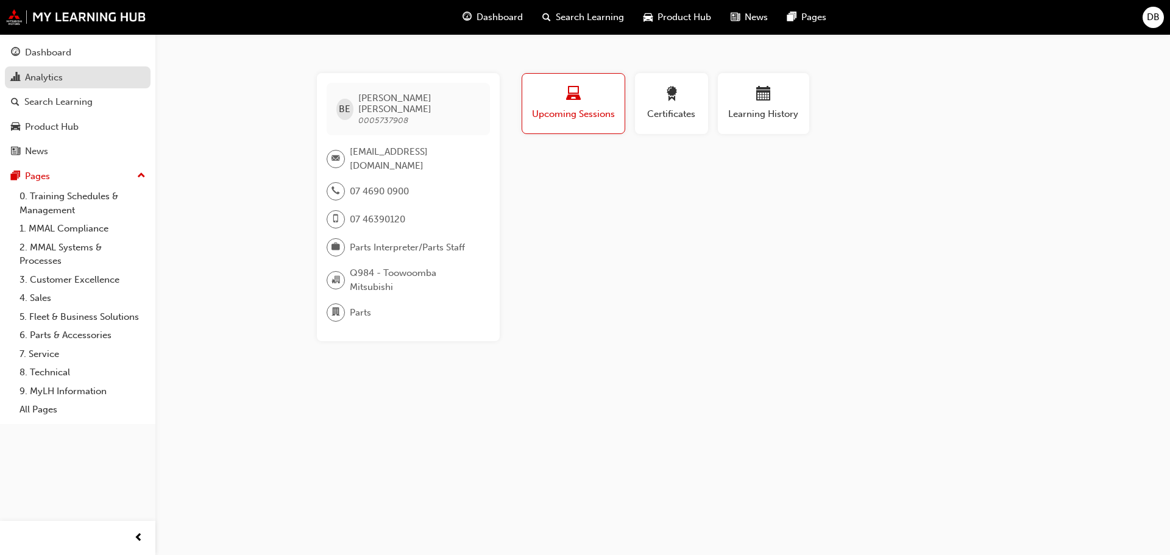
click at [59, 70] on div "Analytics" at bounding box center [77, 77] width 133 height 15
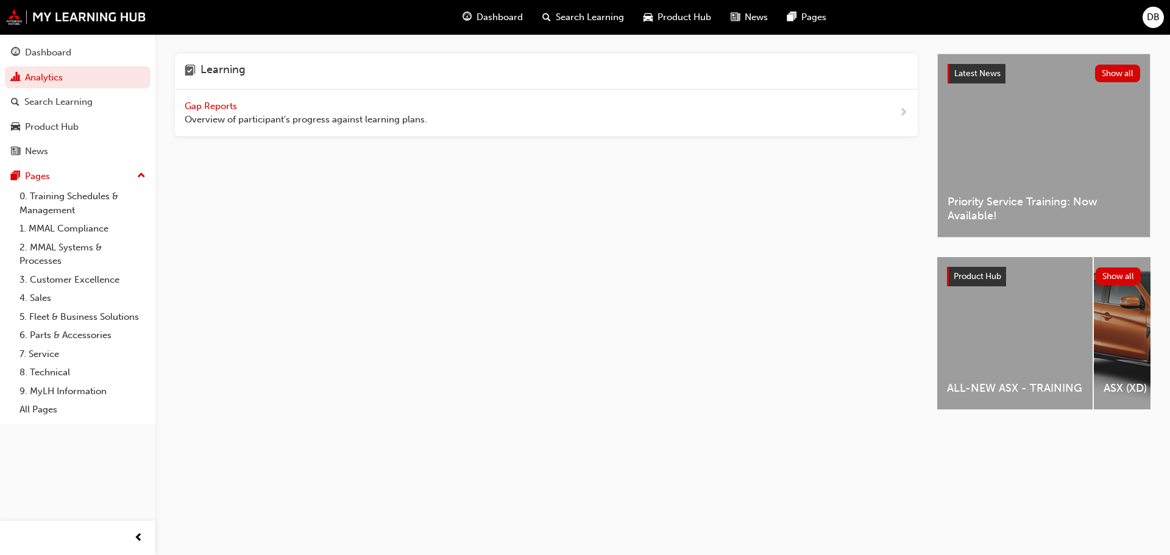
click at [215, 105] on span "Gap Reports" at bounding box center [212, 106] width 55 height 11
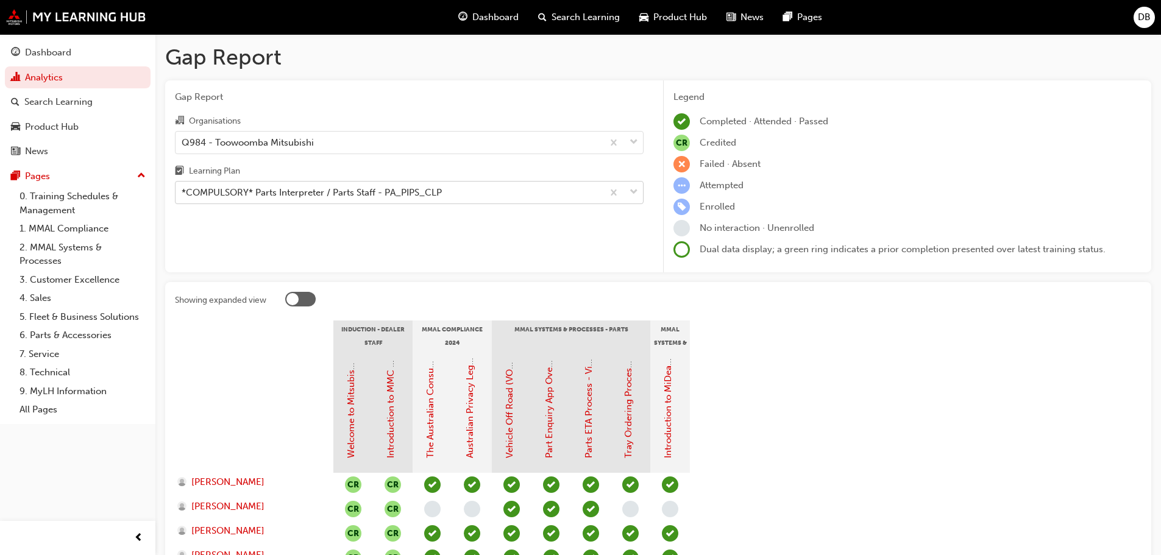
click at [316, 193] on div "*COMPULSORY* Parts Interpreter / Parts Staff - PA_PIPS_CLP" at bounding box center [312, 193] width 260 height 14
click at [183, 193] on input "Learning Plan *COMPULSORY* Parts Interpreter / Parts Staff - PA_PIPS_CLP" at bounding box center [182, 192] width 1 height 10
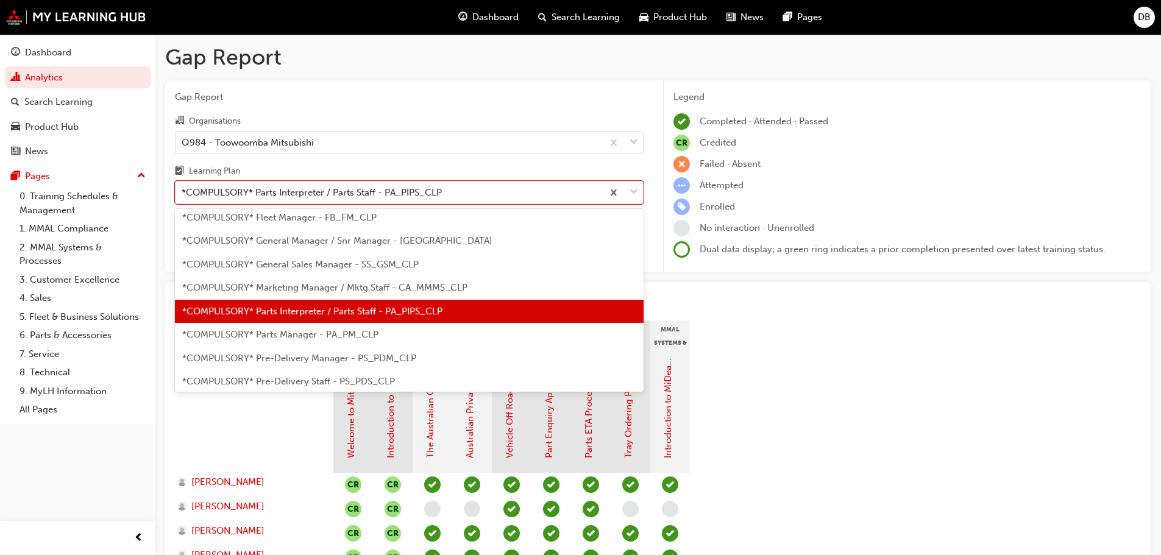
scroll to position [171, 0]
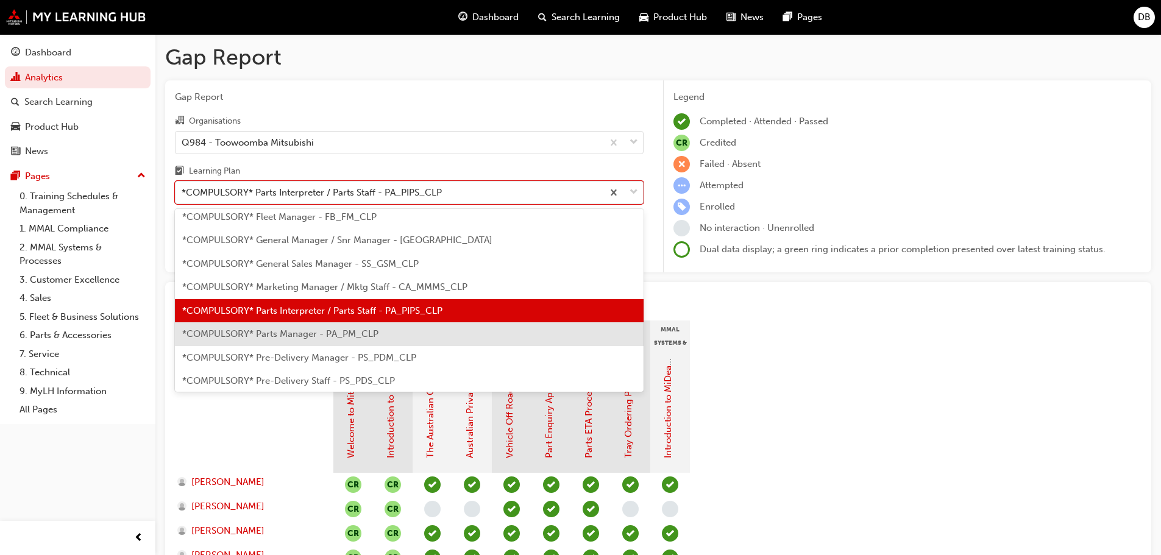
click at [305, 335] on span "*COMPULSORY* Parts Manager - PA_PM_CLP" at bounding box center [280, 333] width 196 height 11
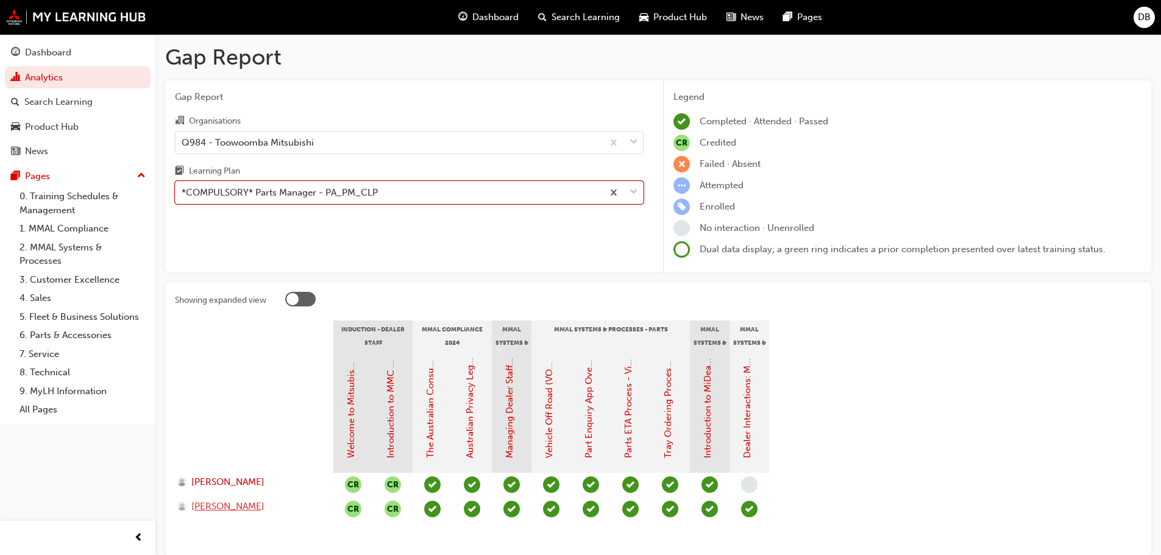
click at [246, 508] on span "[PERSON_NAME]" at bounding box center [227, 507] width 73 height 14
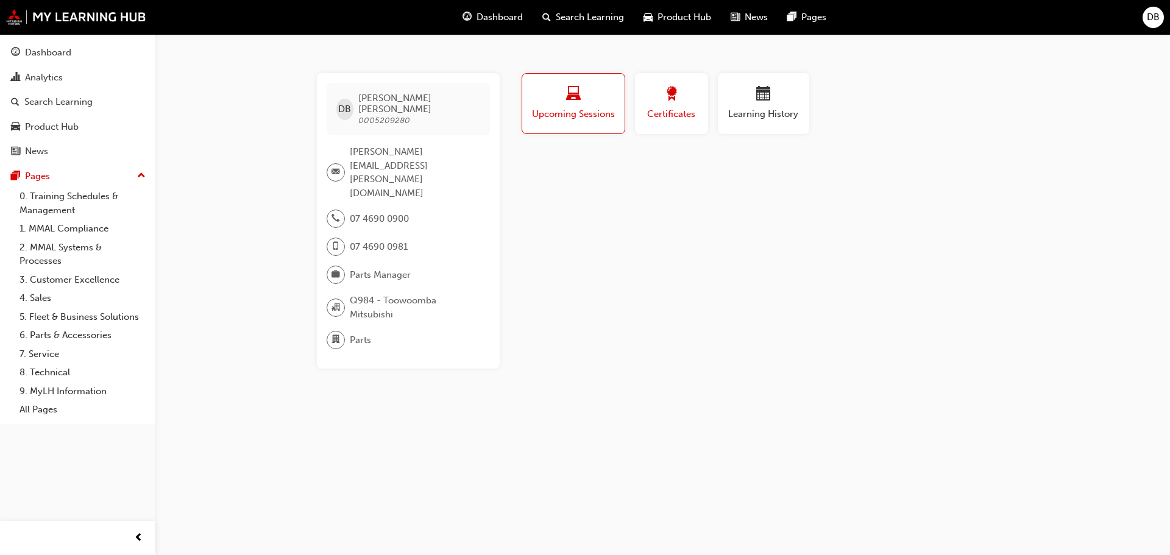
click at [663, 118] on span "Certificates" at bounding box center [671, 114] width 55 height 14
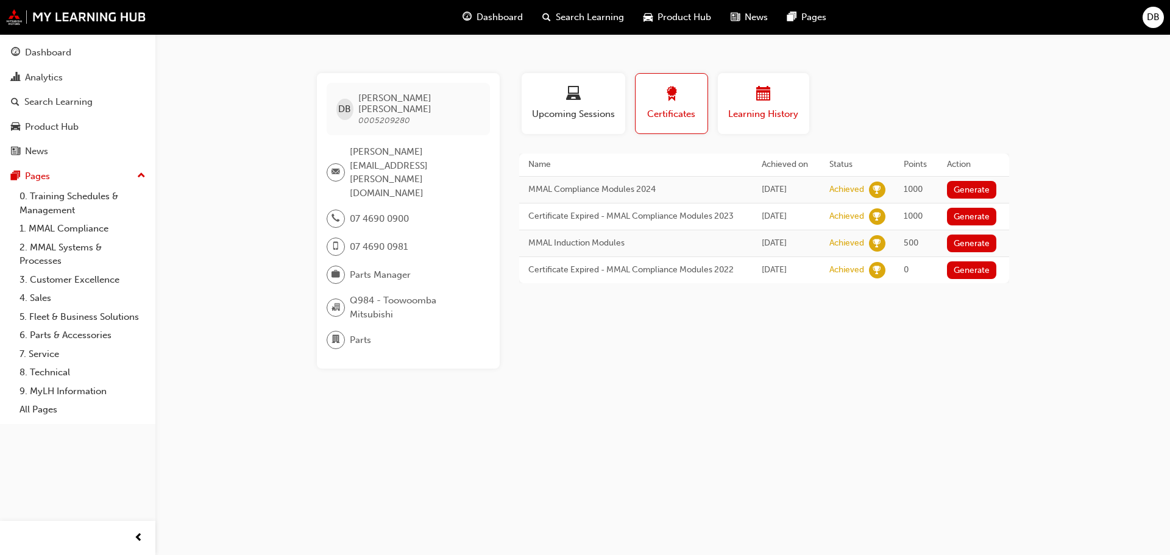
click at [777, 101] on div "button" at bounding box center [763, 96] width 73 height 19
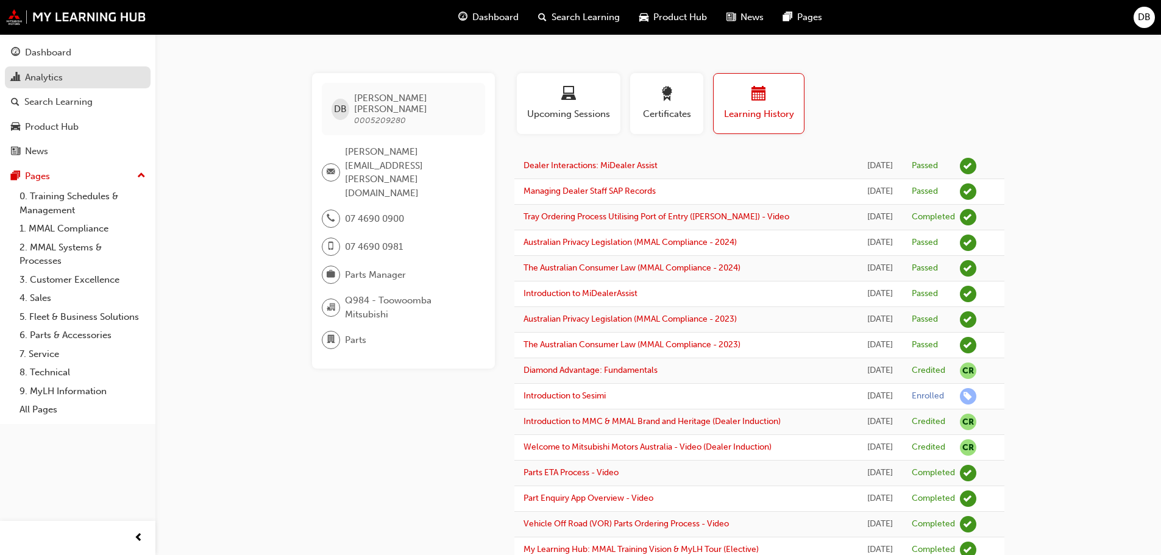
click at [48, 78] on div "Analytics" at bounding box center [44, 78] width 38 height 14
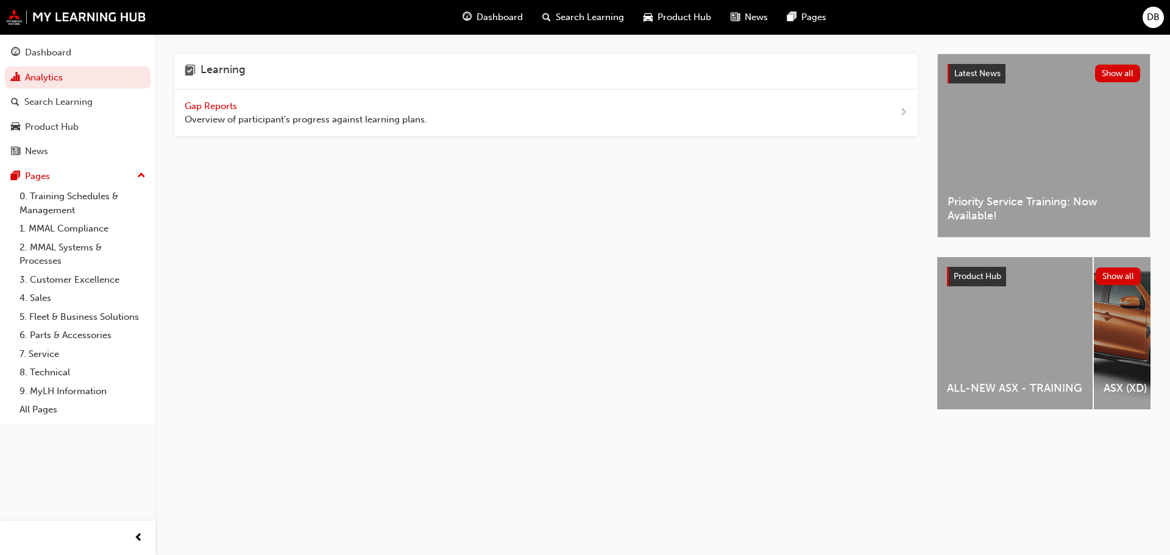
click at [205, 107] on span "Gap Reports" at bounding box center [212, 106] width 55 height 11
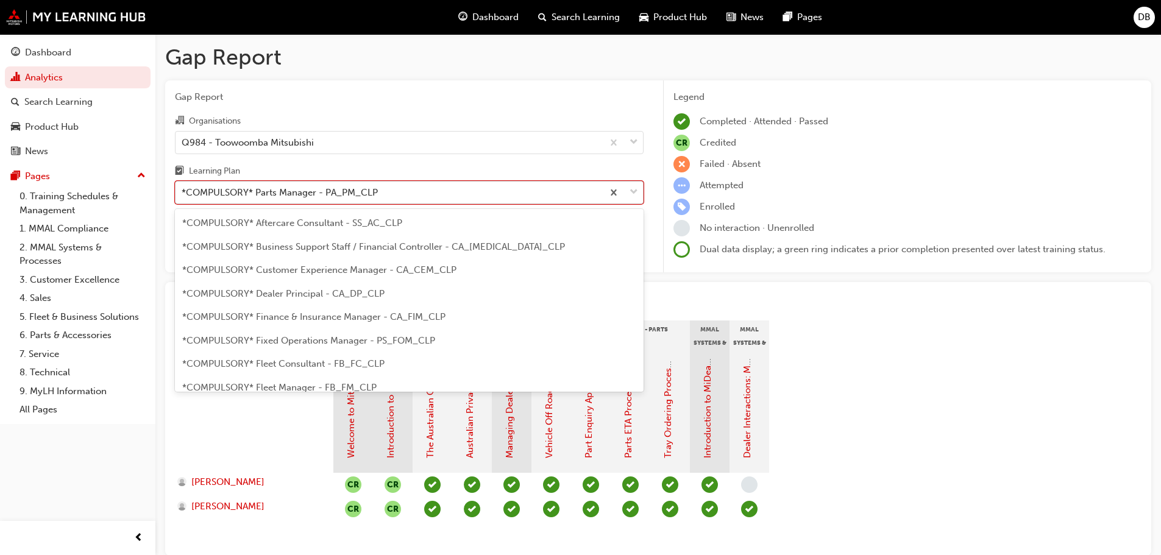
click at [257, 196] on div "*COMPULSORY* Parts Manager - PA_PM_CLP" at bounding box center [280, 193] width 196 height 14
click at [183, 196] on input "Learning Plan option *COMPULSORY* Parts Manager - PA_PM_CLP focused, 13 of 33. …" at bounding box center [182, 192] width 1 height 10
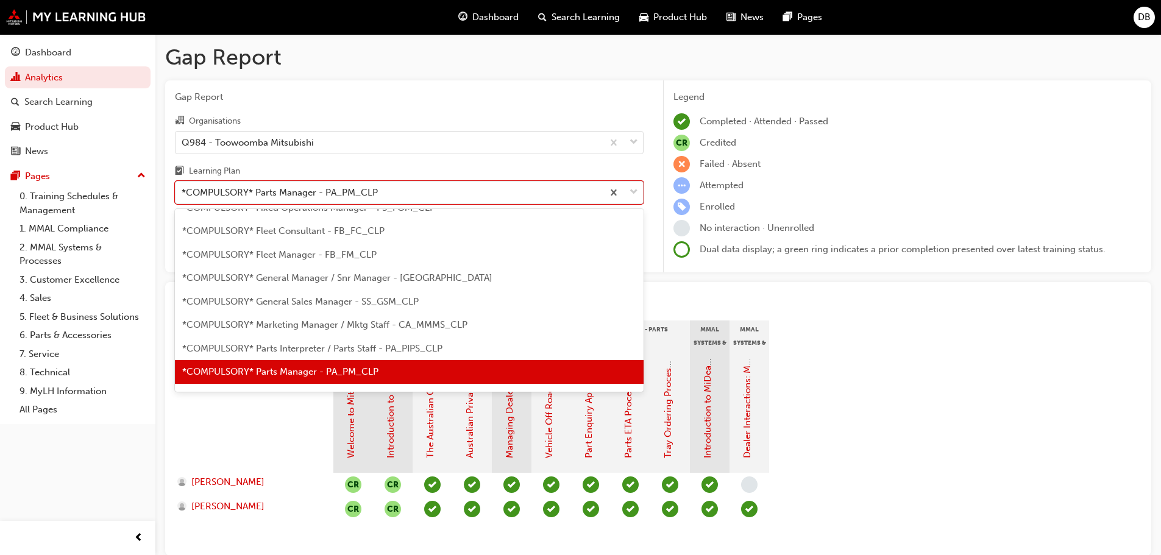
click at [272, 349] on span "*COMPULSORY* Parts Interpreter / Parts Staff - PA_PIPS_CLP" at bounding box center [312, 348] width 260 height 11
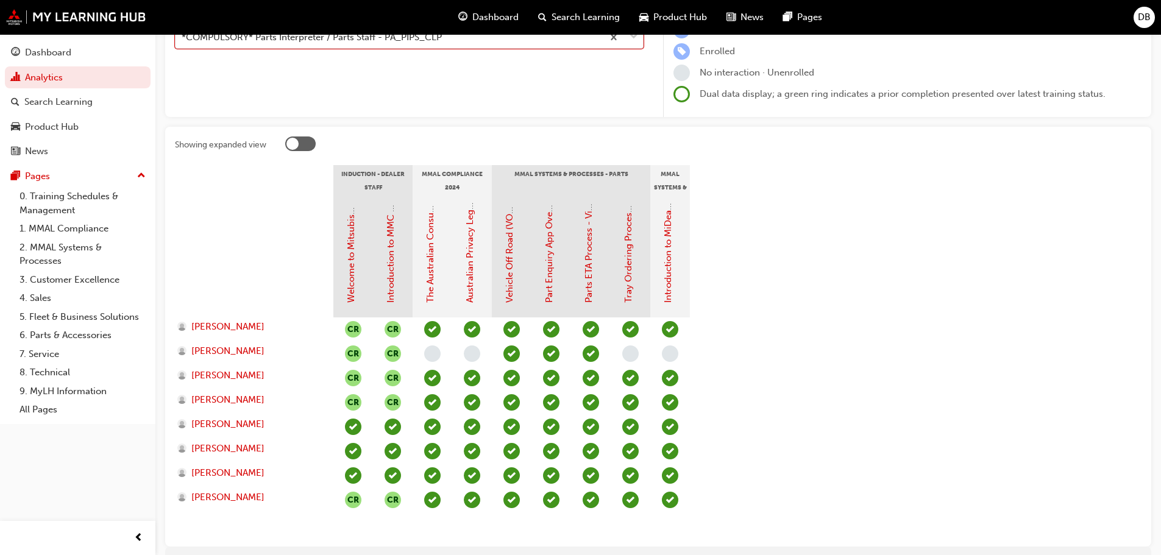
scroll to position [152, 0]
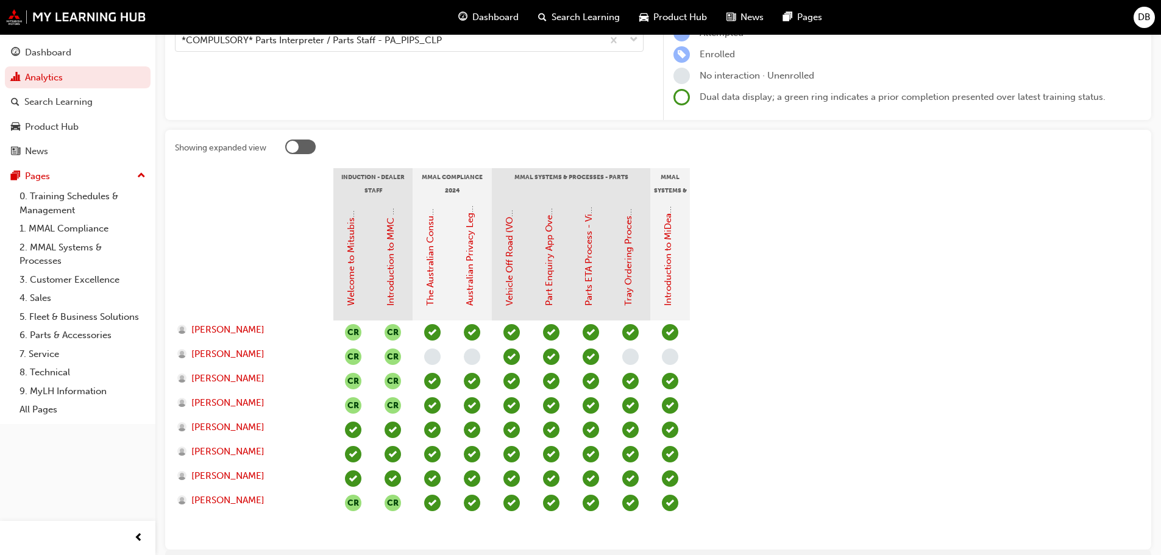
click at [290, 148] on div at bounding box center [292, 147] width 12 height 12
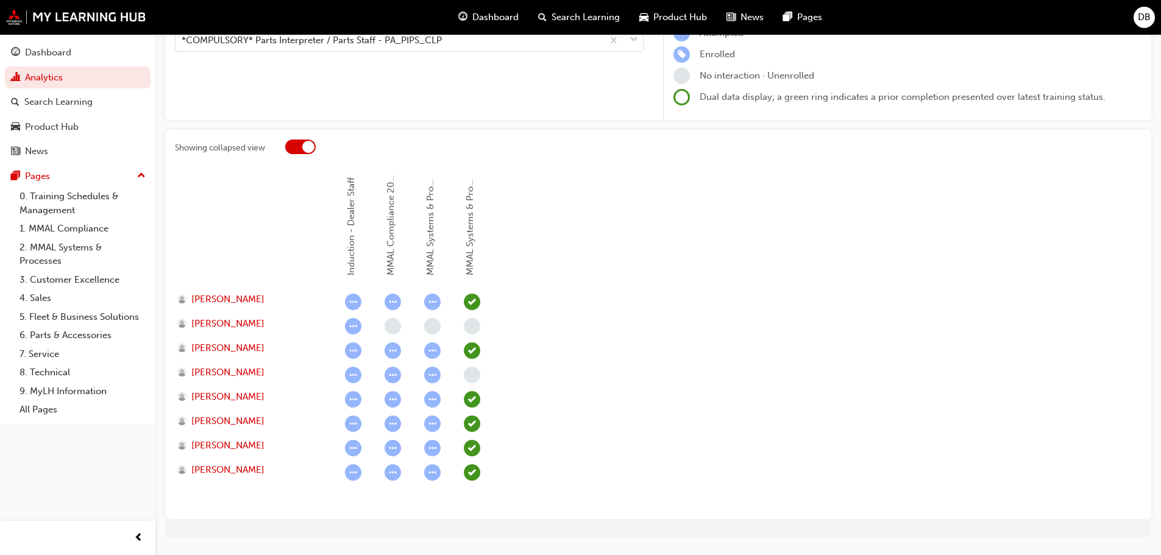
click at [306, 149] on div at bounding box center [308, 147] width 12 height 12
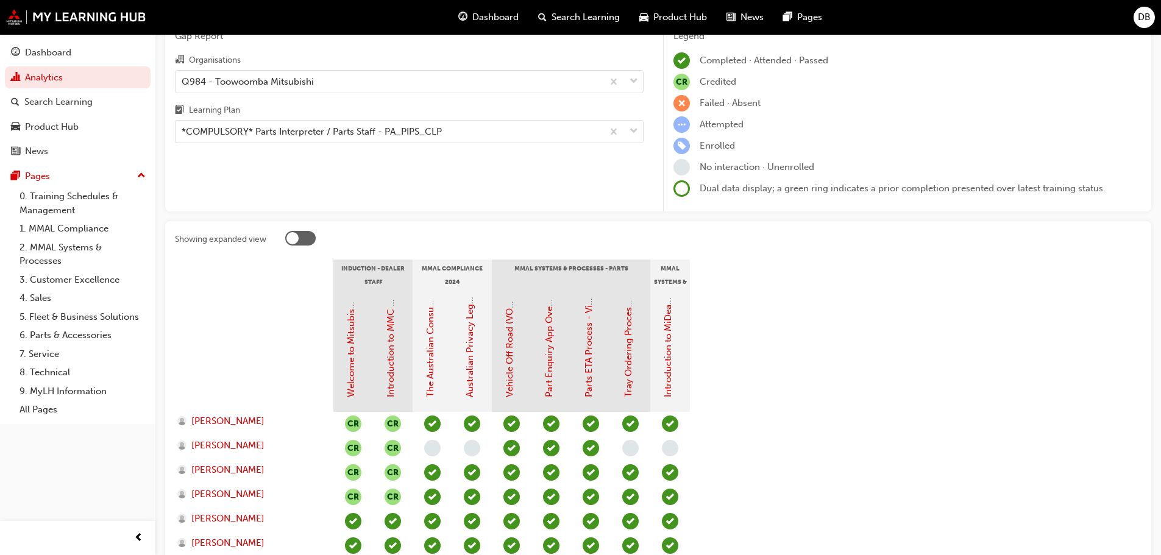
scroll to position [46, 0]
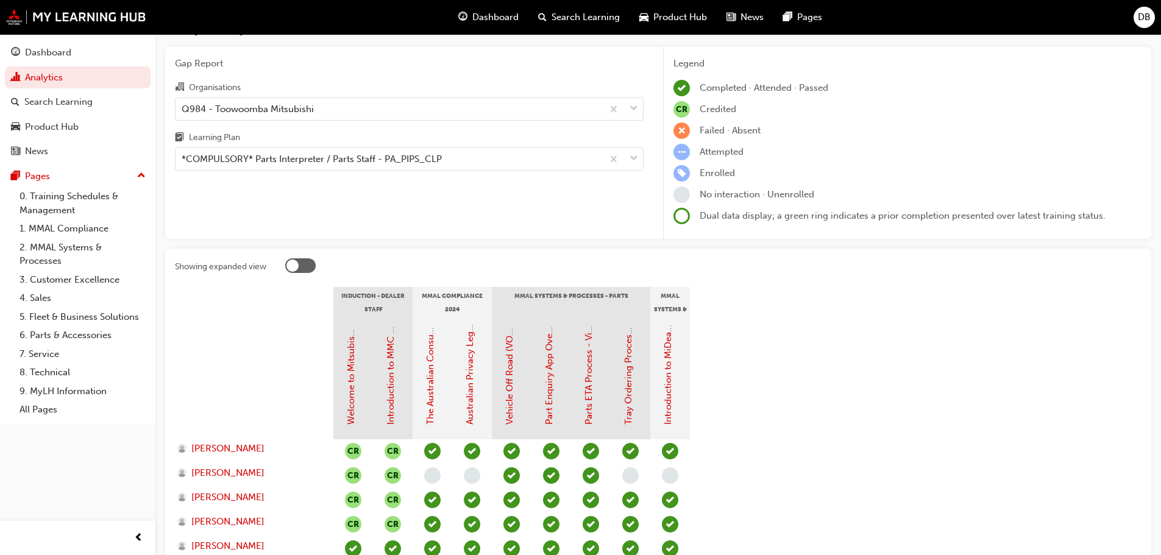
click at [295, 250] on div "Gap Report Gap Report Organisations Q984 - Toowoomba Mitsubishi Learning Plan *…" at bounding box center [657, 354] width 1005 height 706
click at [296, 267] on div at bounding box center [292, 269] width 12 height 12
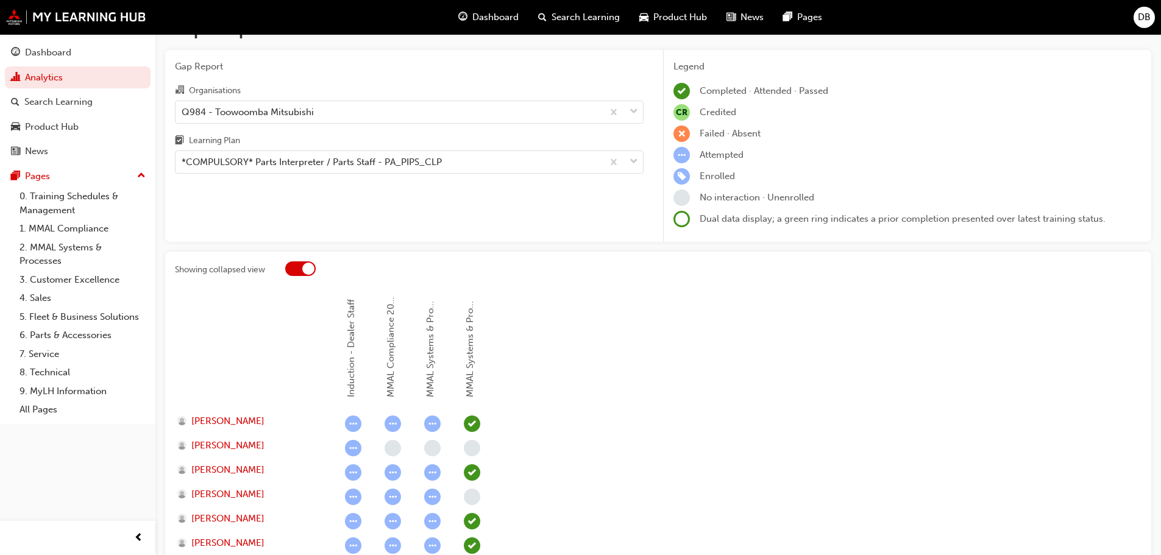
click at [303, 269] on div at bounding box center [308, 269] width 12 height 12
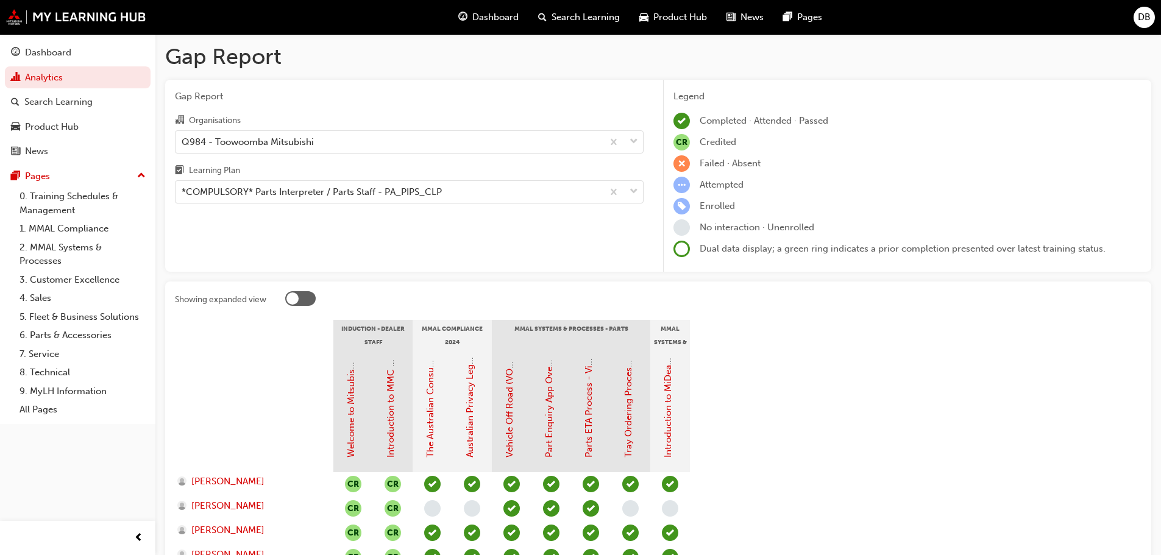
scroll to position [0, 0]
click at [1141, 20] on span "DB" at bounding box center [1144, 17] width 13 height 14
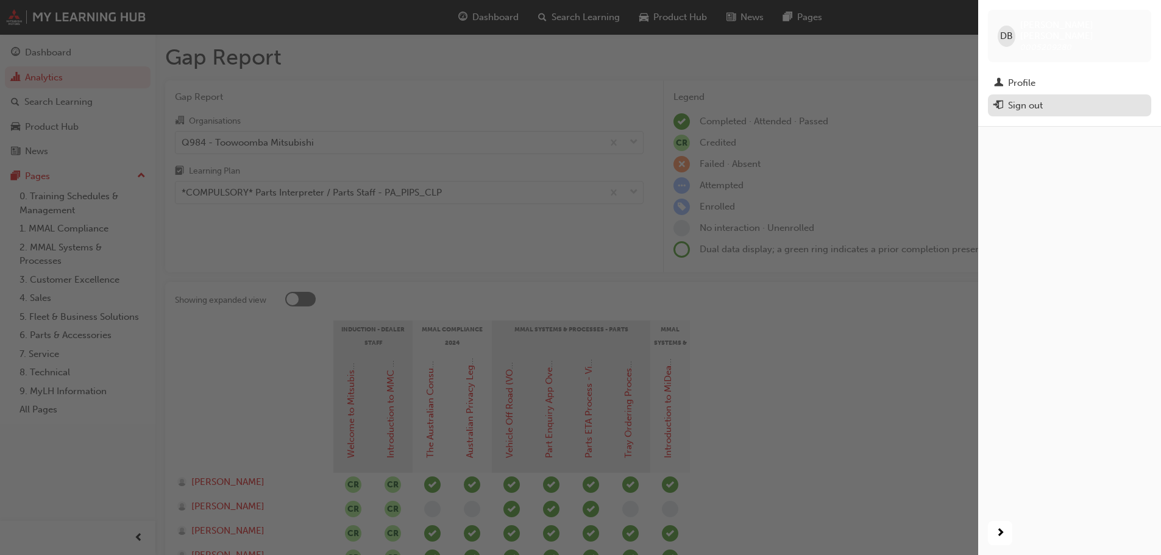
click at [1030, 99] on div "Sign out" at bounding box center [1025, 106] width 35 height 14
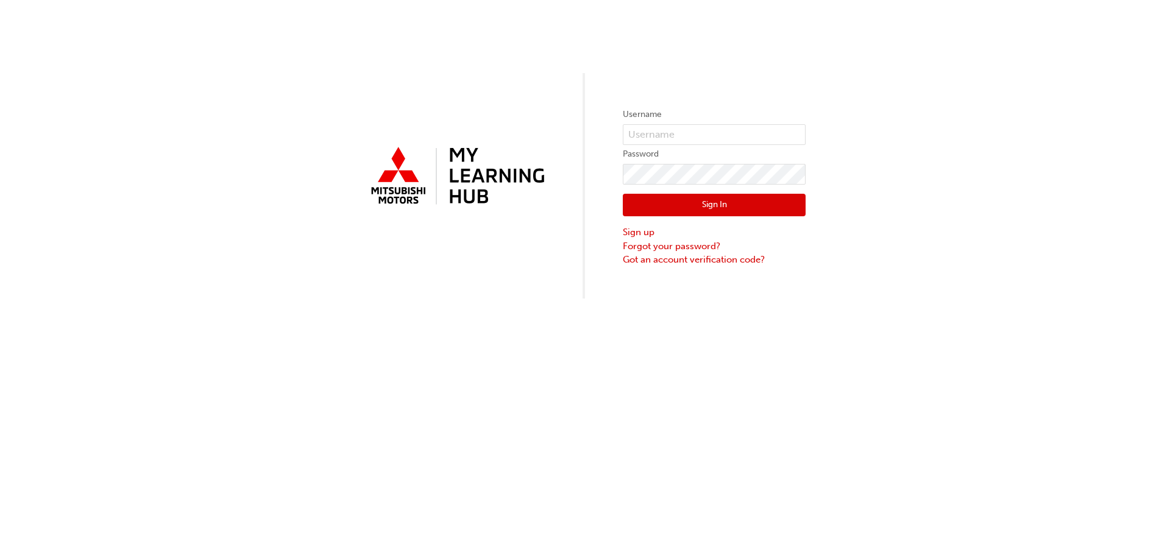
click at [798, 138] on span at bounding box center [799, 135] width 10 height 10
type input "[PERSON_NAME][EMAIL_ADDRESS][PERSON_NAME][DOMAIN_NAME]"
click at [706, 212] on button "Sign In" at bounding box center [714, 205] width 183 height 23
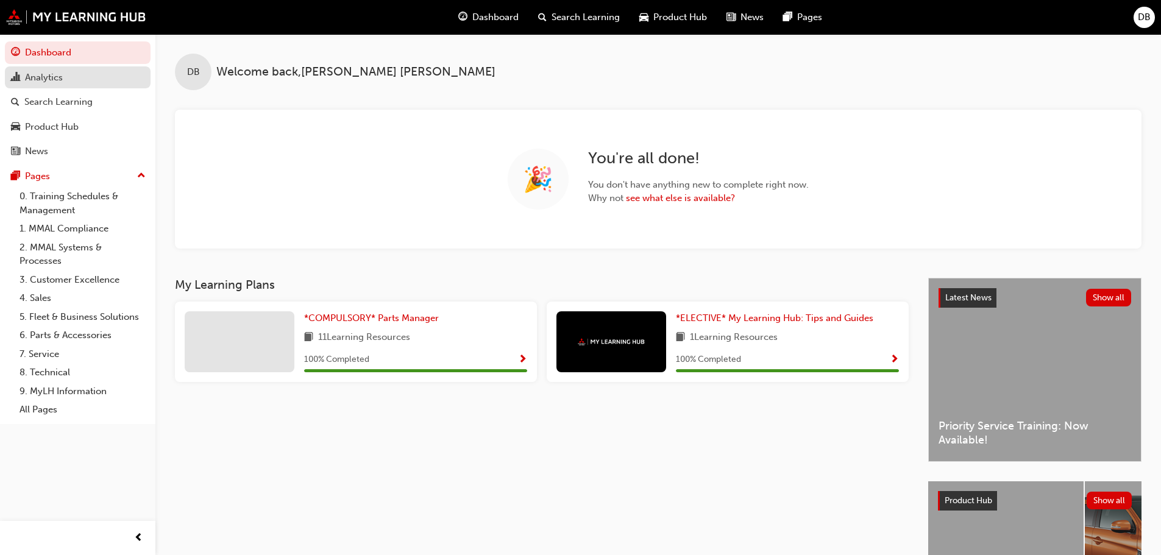
click at [56, 78] on div "Analytics" at bounding box center [44, 78] width 38 height 14
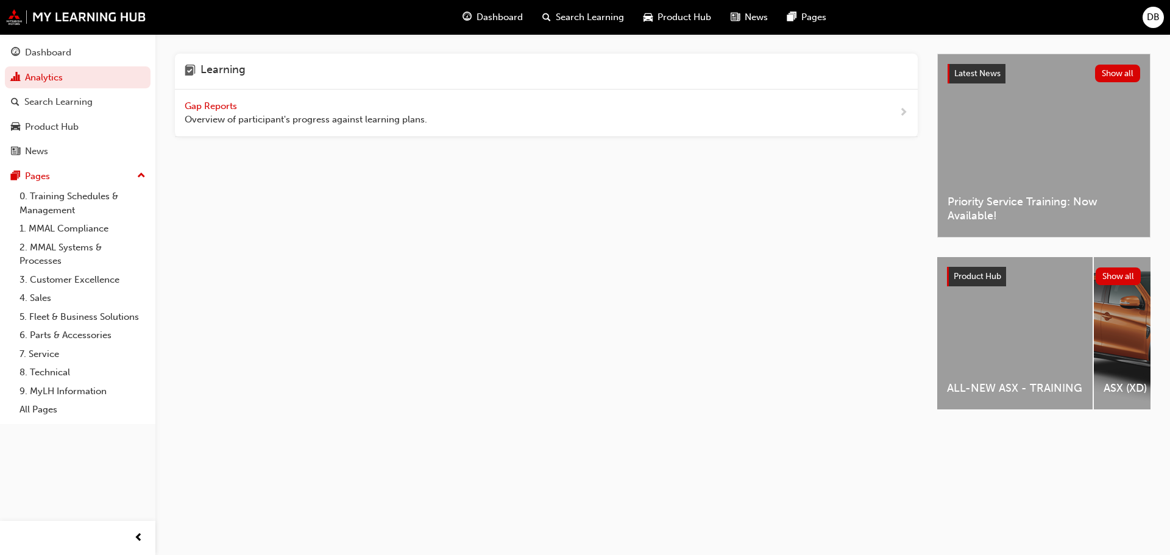
click at [196, 110] on span "Gap Reports" at bounding box center [212, 106] width 55 height 11
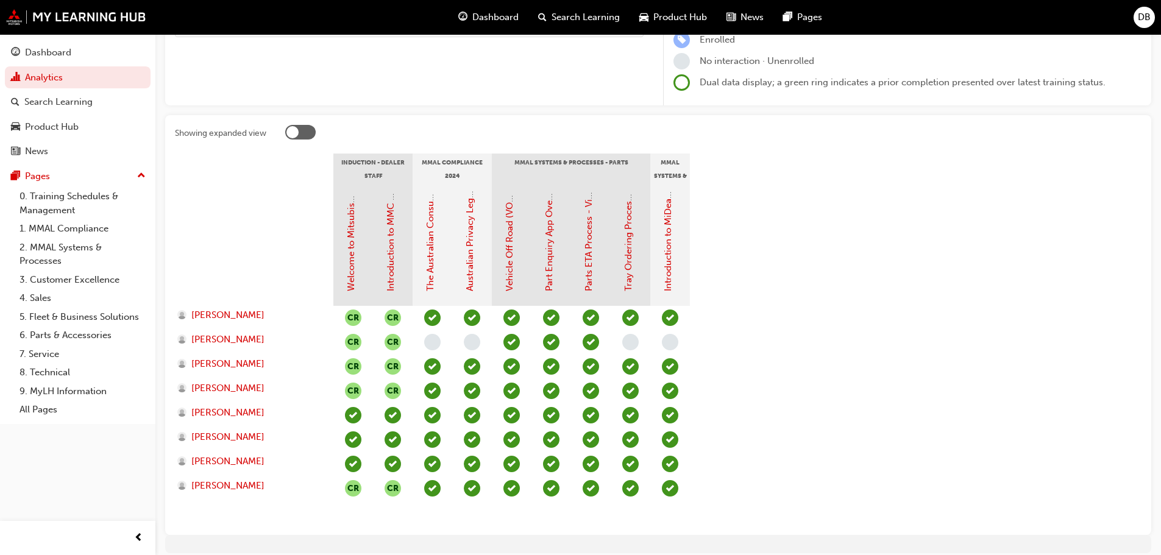
scroll to position [168, 0]
click at [243, 336] on span "[PERSON_NAME]" at bounding box center [227, 339] width 73 height 14
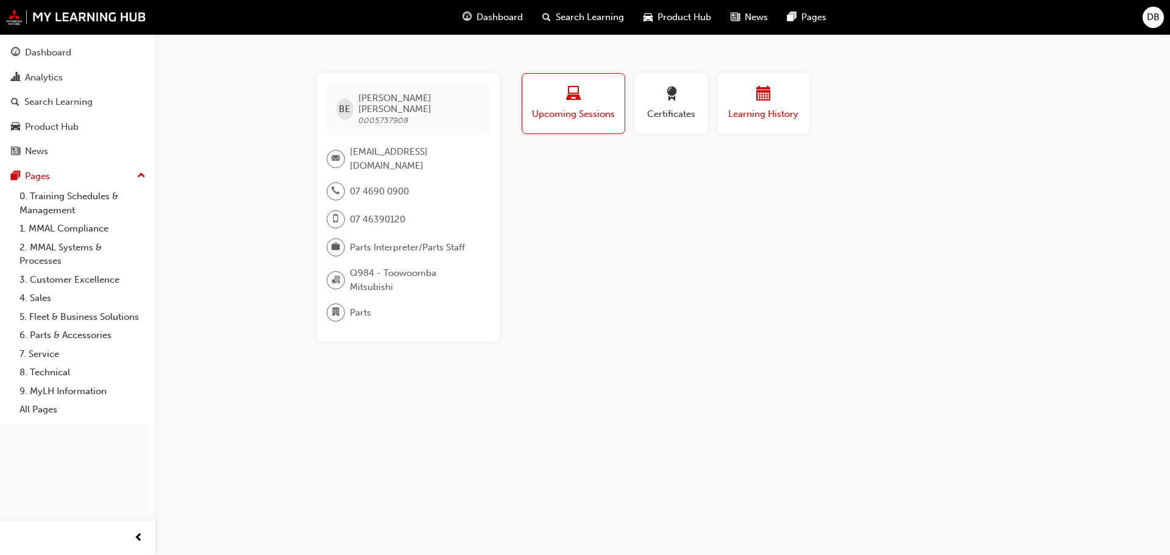
click at [754, 113] on span "Learning History" at bounding box center [763, 114] width 73 height 14
